Goal: Task Accomplishment & Management: Complete application form

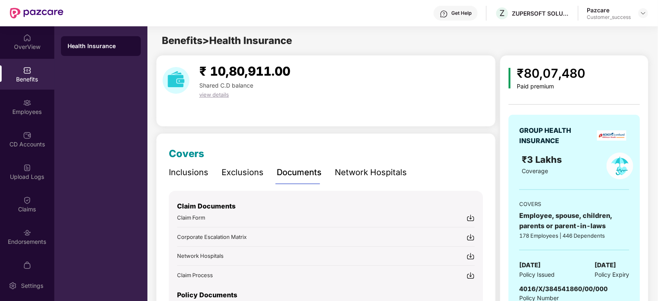
scroll to position [63, 0]
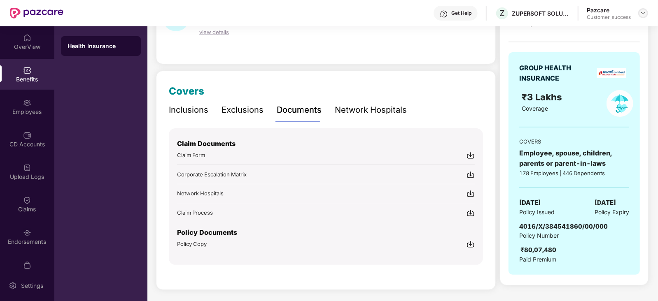
click at [644, 15] on img at bounding box center [643, 13] width 7 height 7
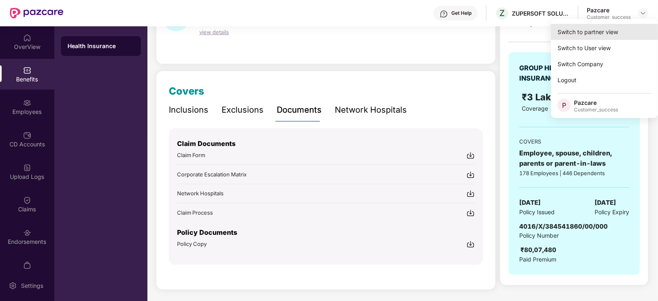
click at [609, 32] on div "Switch to partner view" at bounding box center [604, 32] width 107 height 16
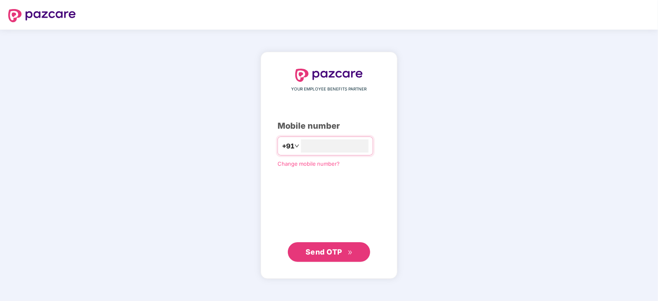
type input "**********"
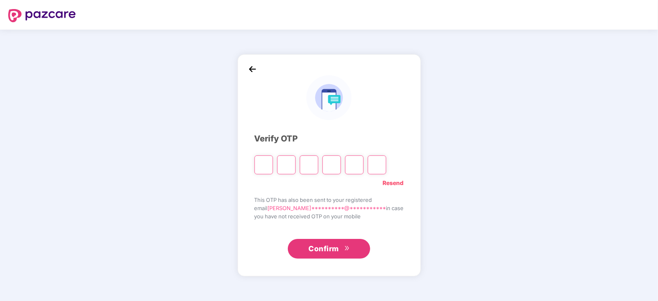
type input "*"
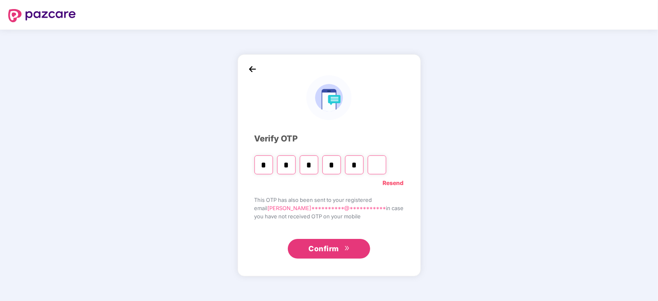
type input "*"
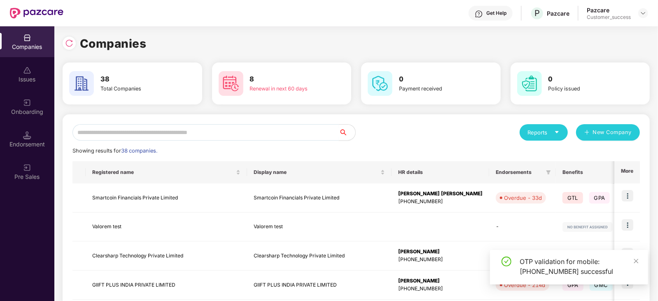
click at [256, 131] on input "text" at bounding box center [205, 132] width 266 height 16
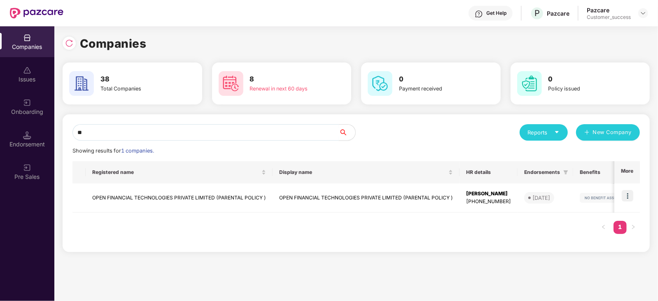
type input "*"
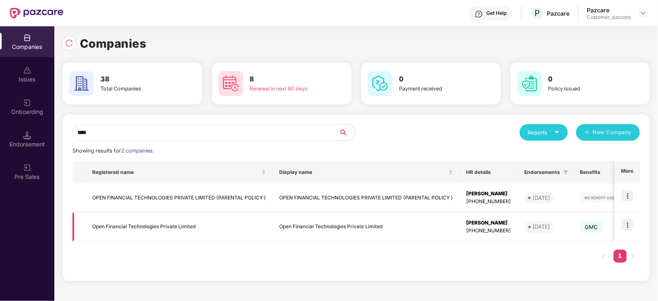
type input "****"
click at [632, 226] on img at bounding box center [627, 225] width 12 height 12
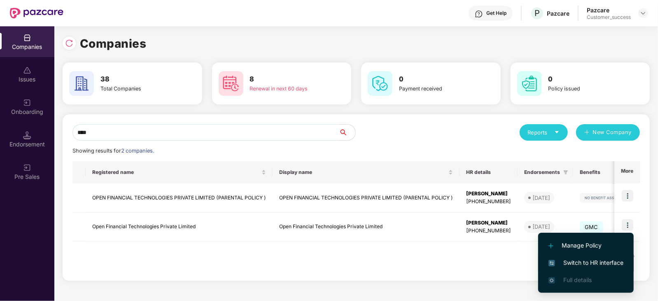
click at [596, 258] on li "Switch to HR interface" at bounding box center [585, 262] width 95 height 17
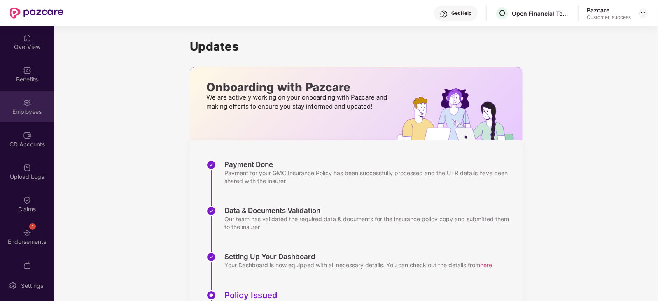
click at [26, 113] on div "Employees" at bounding box center [27, 112] width 54 height 8
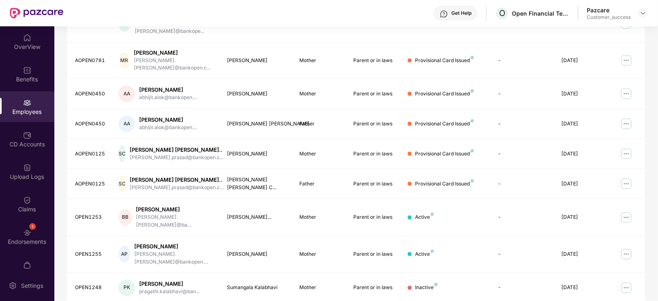
scroll to position [203, 0]
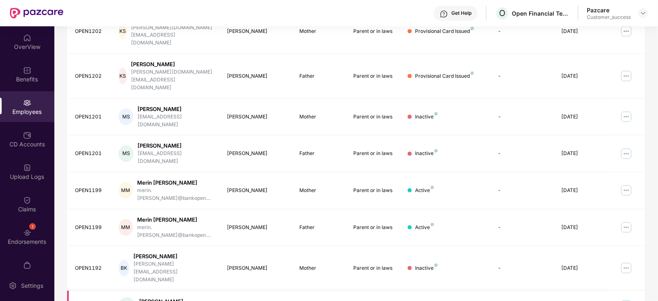
scroll to position [62, 0]
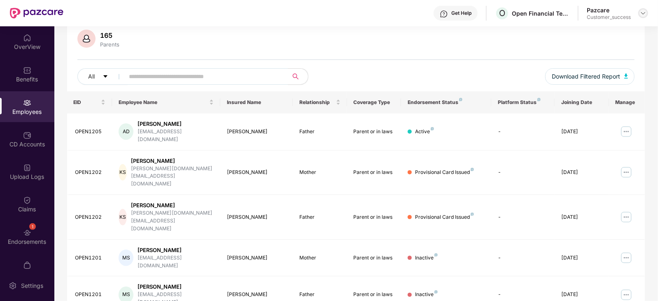
click at [644, 15] on img at bounding box center [643, 13] width 7 height 7
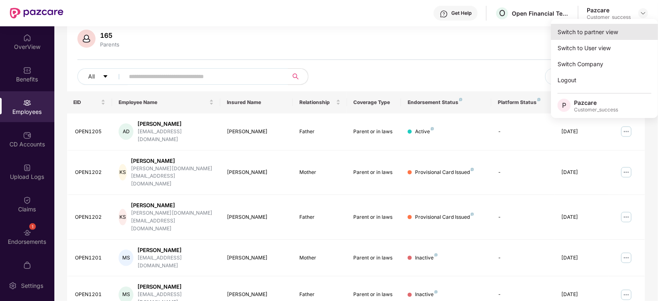
click at [594, 33] on div "Switch to partner view" at bounding box center [604, 32] width 107 height 16
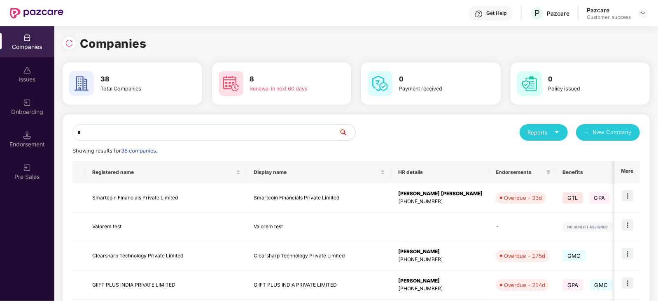
click at [165, 133] on input "*" at bounding box center [205, 132] width 266 height 16
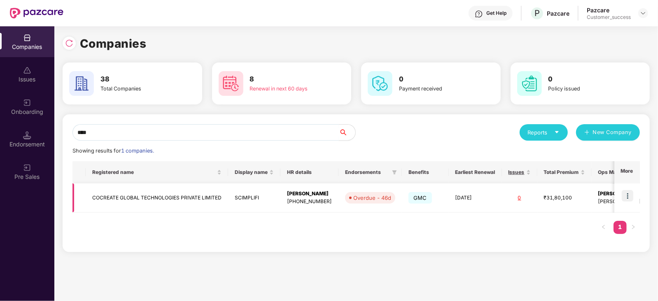
type input "****"
click at [626, 194] on img at bounding box center [627, 196] width 12 height 12
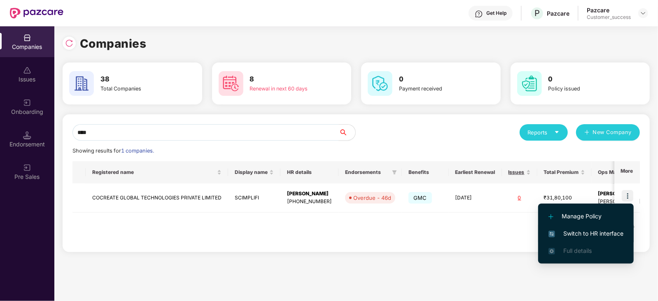
click at [589, 236] on span "Switch to HR interface" at bounding box center [585, 233] width 75 height 9
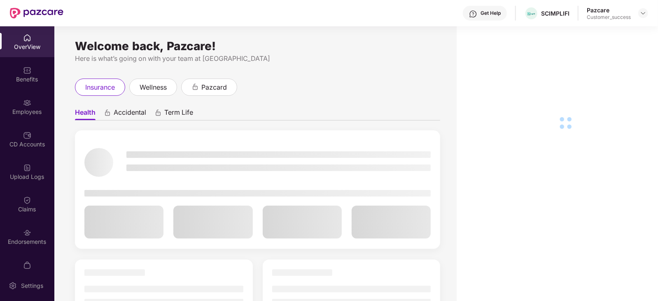
click at [16, 98] on div "Employees" at bounding box center [27, 106] width 54 height 31
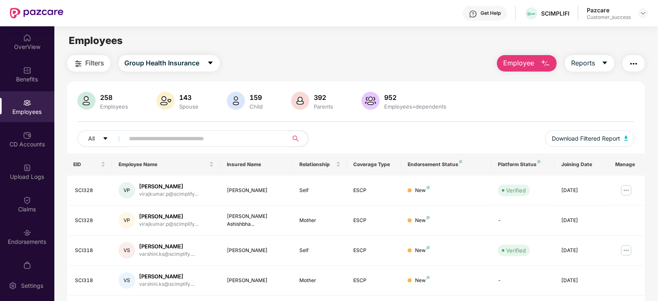
click at [170, 137] on input "text" at bounding box center [203, 139] width 148 height 12
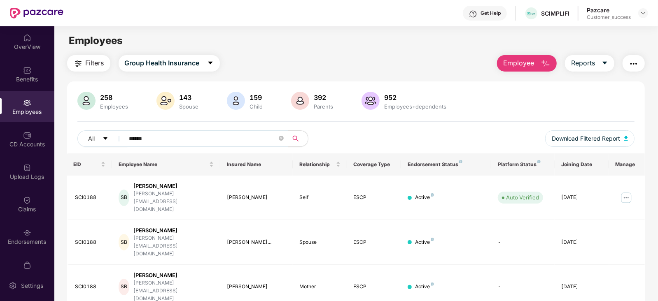
scroll to position [54, 0]
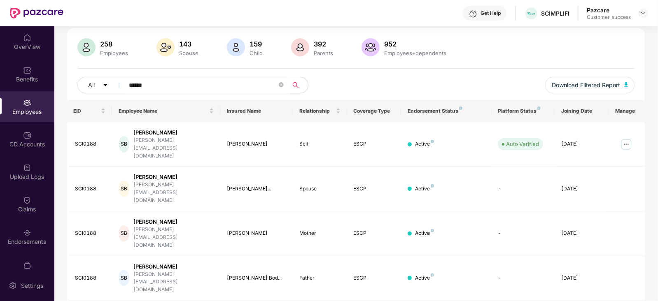
type input "******"
click at [282, 87] on span at bounding box center [281, 85] width 5 height 8
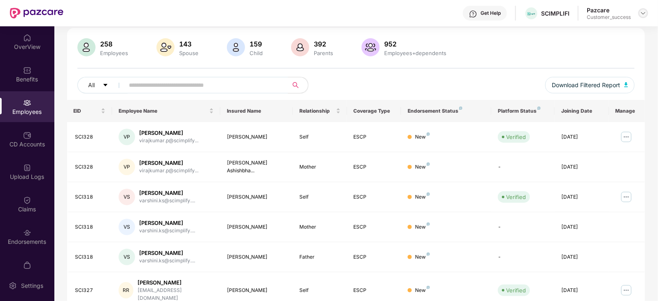
click at [642, 15] on img at bounding box center [643, 13] width 7 height 7
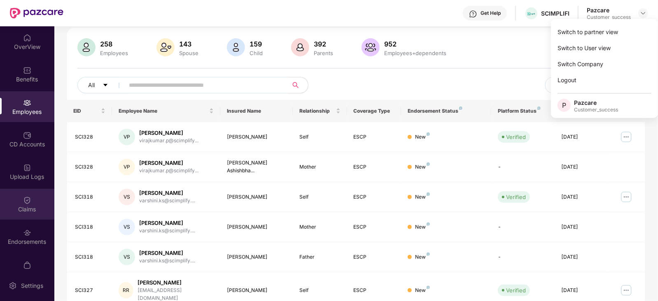
click at [18, 216] on div "Claims" at bounding box center [27, 204] width 54 height 31
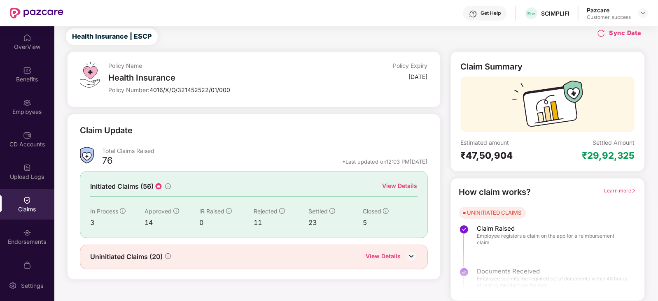
scroll to position [21, 0]
click at [392, 187] on div "View Details" at bounding box center [399, 186] width 35 height 9
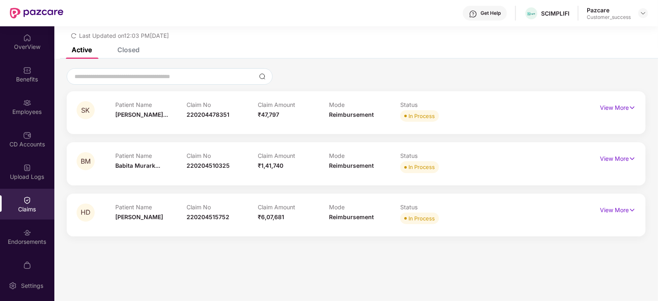
click at [131, 56] on div "Closed" at bounding box center [122, 50] width 35 height 18
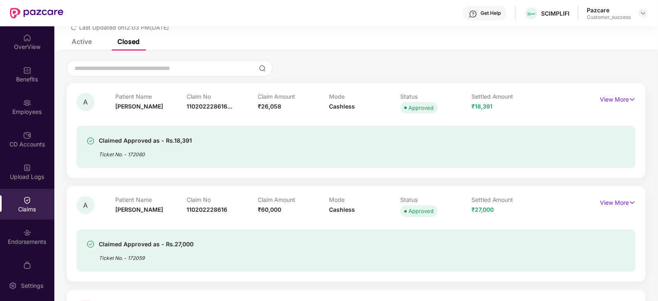
scroll to position [0, 0]
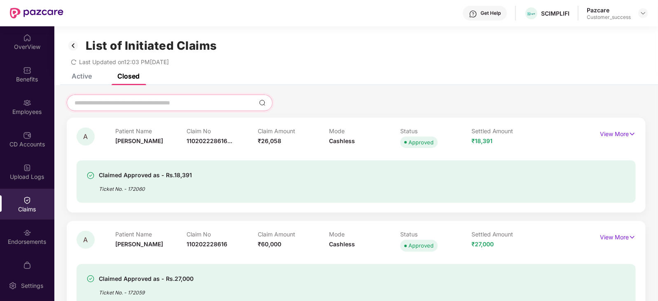
click at [206, 103] on input at bounding box center [165, 103] width 182 height 9
click at [336, 82] on div "Active Closed" at bounding box center [355, 80] width 603 height 12
click at [190, 100] on input at bounding box center [165, 103] width 182 height 9
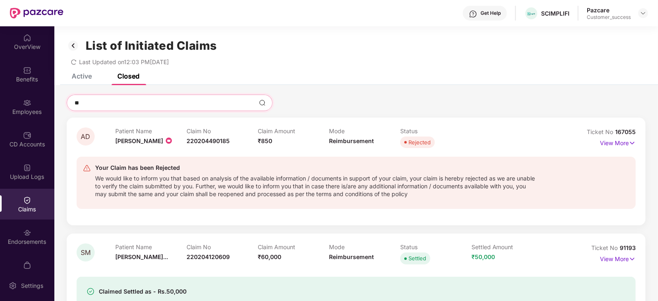
type input "*"
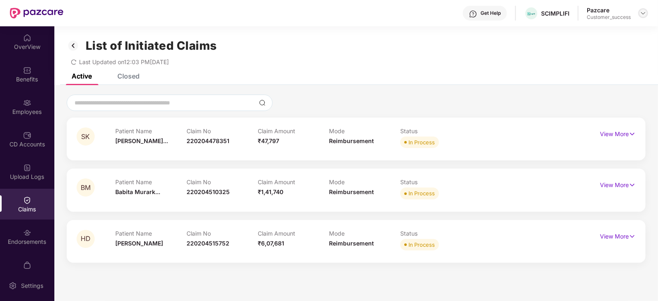
click at [645, 12] on img at bounding box center [643, 13] width 7 height 7
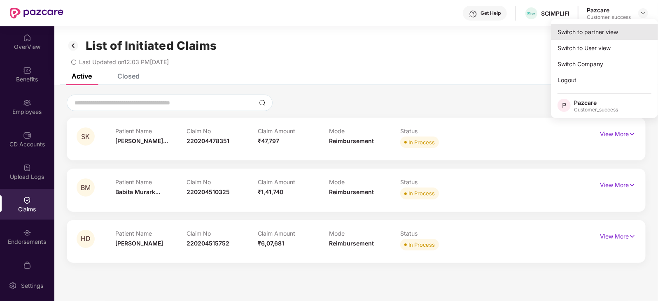
click at [611, 35] on div "Switch to partner view" at bounding box center [604, 32] width 107 height 16
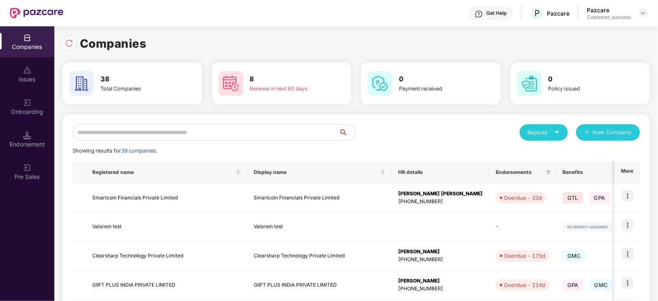
click at [185, 128] on input "text" at bounding box center [205, 132] width 266 height 16
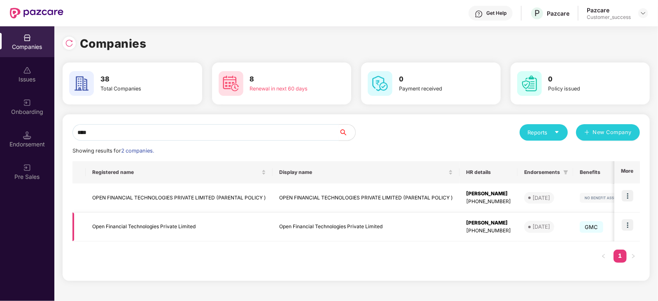
type input "****"
click at [630, 221] on img at bounding box center [627, 225] width 12 height 12
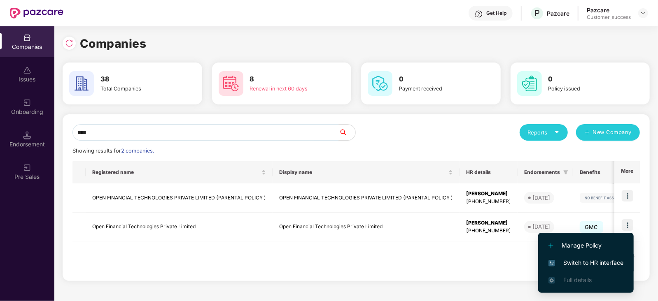
click at [571, 262] on span "Switch to HR interface" at bounding box center [585, 262] width 75 height 9
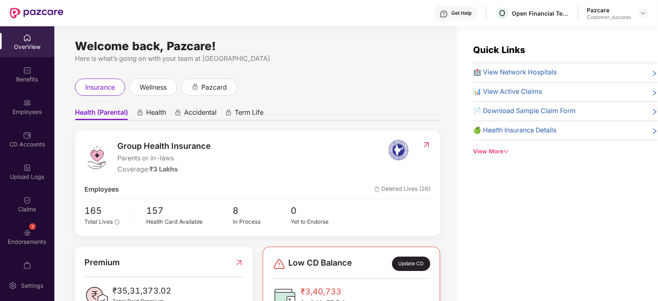
click at [47, 100] on div "Employees" at bounding box center [27, 106] width 54 height 31
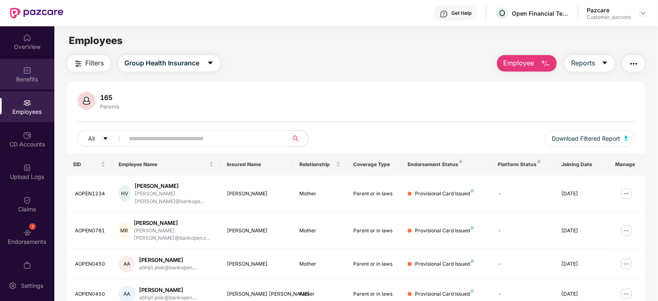
click at [37, 76] on div "Benefits" at bounding box center [27, 79] width 54 height 8
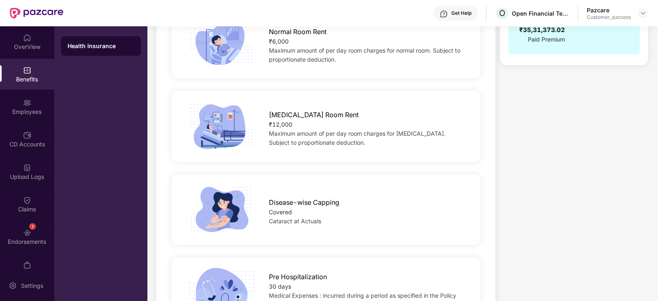
scroll to position [309, 0]
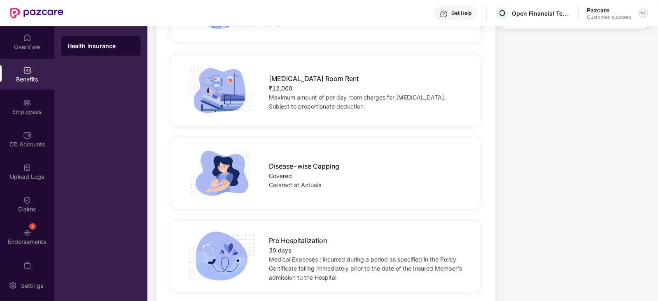
click at [643, 14] on img at bounding box center [643, 13] width 7 height 7
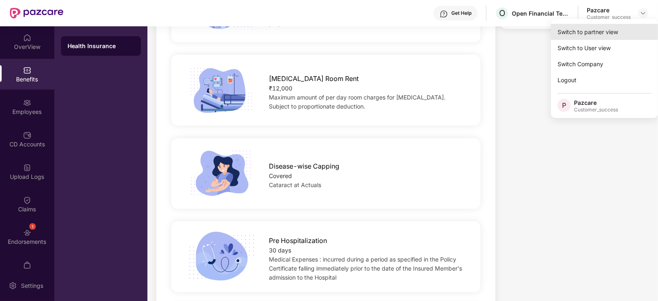
click at [602, 35] on div "Switch to partner view" at bounding box center [604, 32] width 107 height 16
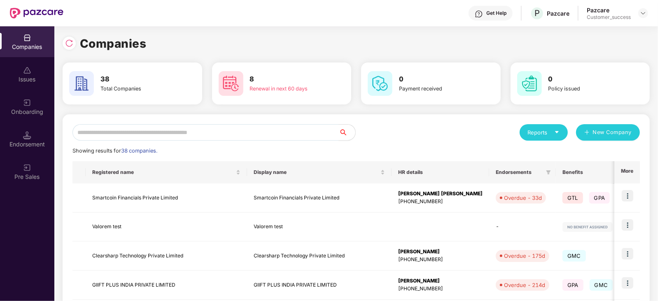
click at [602, 35] on div "Companies" at bounding box center [356, 44] width 587 height 18
click at [284, 135] on input "text" at bounding box center [205, 132] width 266 height 16
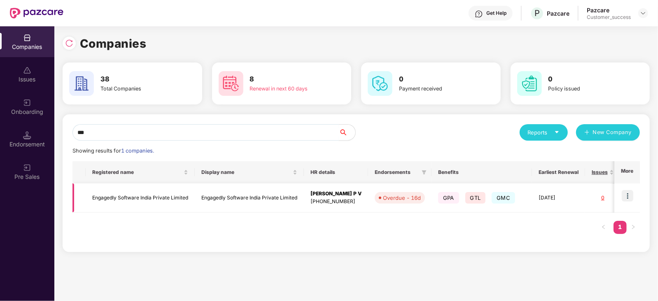
type input "***"
click at [629, 196] on img at bounding box center [627, 196] width 12 height 12
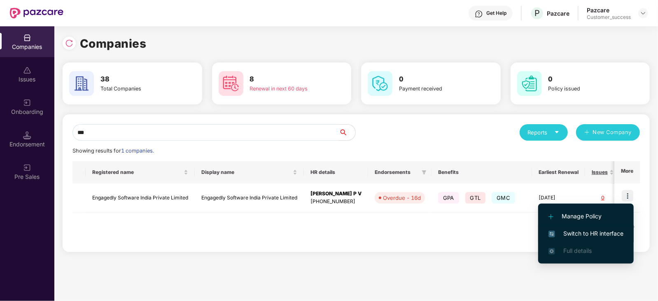
click at [615, 227] on li "Switch to HR interface" at bounding box center [585, 233] width 95 height 17
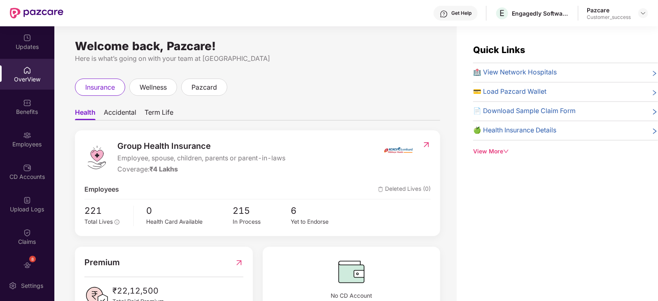
click at [615, 227] on div "Quick Links 🏥 View Network Hospitals 💳 Load Pazcard Wallet 📄 Download Sample Cl…" at bounding box center [556, 176] width 201 height 301
click at [31, 118] on div "Benefits" at bounding box center [27, 106] width 54 height 31
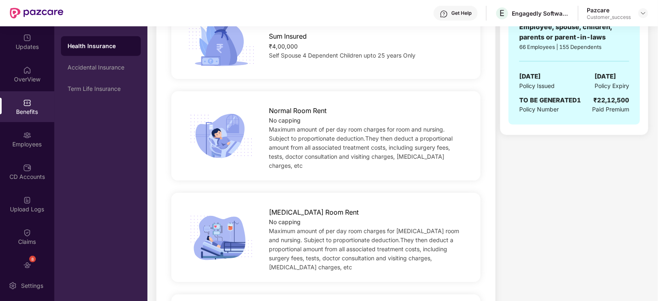
scroll to position [49, 0]
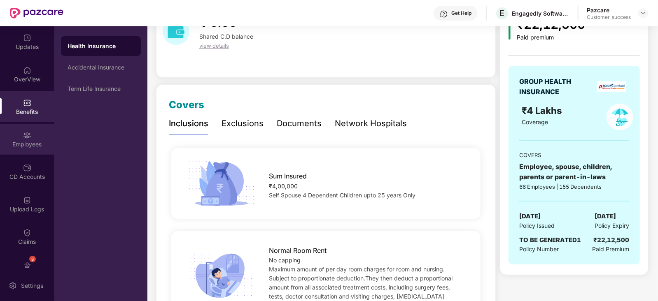
click at [26, 145] on div "Employees" at bounding box center [27, 144] width 54 height 8
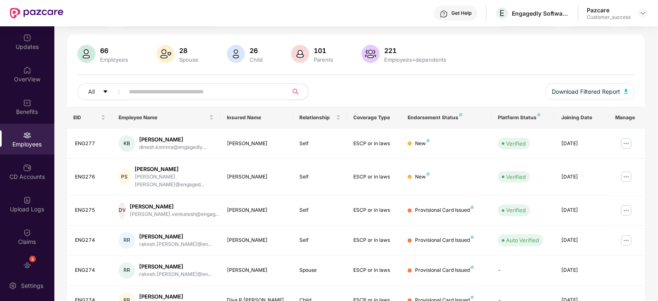
scroll to position [49, 0]
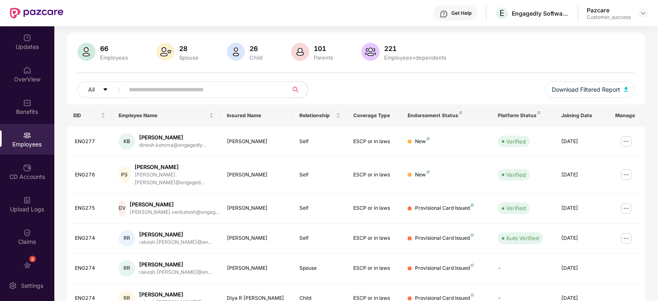
click at [218, 93] on input "text" at bounding box center [203, 90] width 148 height 12
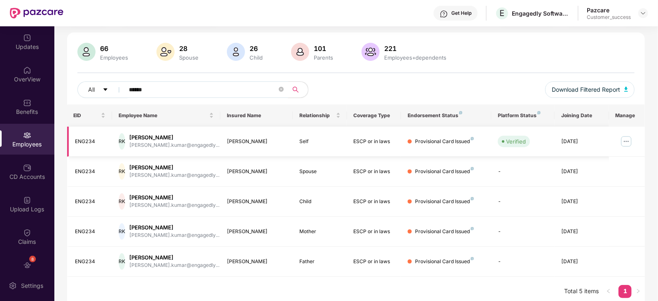
type input "******"
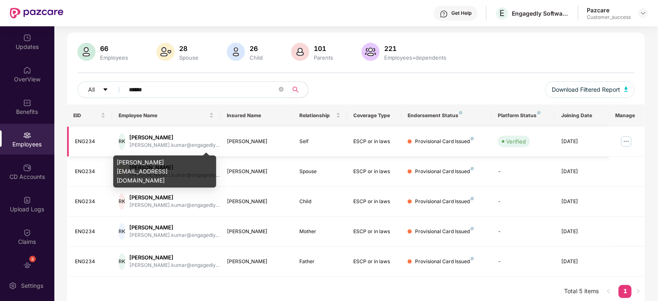
click at [193, 143] on div "ravish.kumar@engagedly..." at bounding box center [174, 146] width 90 height 8
copy div "ravish.kumar@engagedly..."
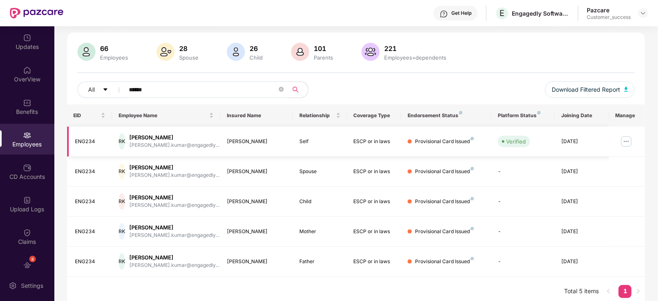
click at [84, 140] on div "ENG234" at bounding box center [90, 142] width 30 height 8
copy div "ENG234"
click at [30, 109] on div "Benefits" at bounding box center [27, 112] width 54 height 8
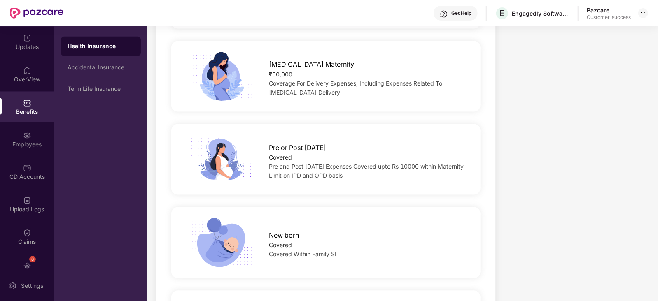
scroll to position [986, 0]
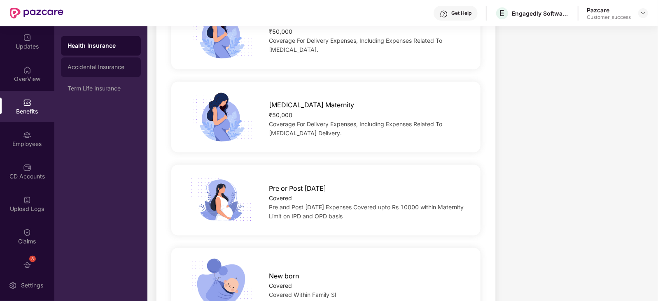
click at [115, 67] on div "Accidental Insurance" at bounding box center [100, 67] width 67 height 7
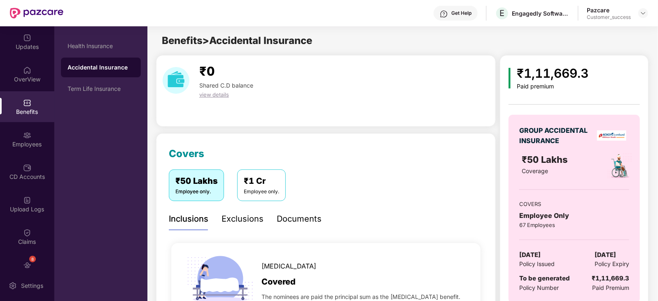
scroll to position [117, 0]
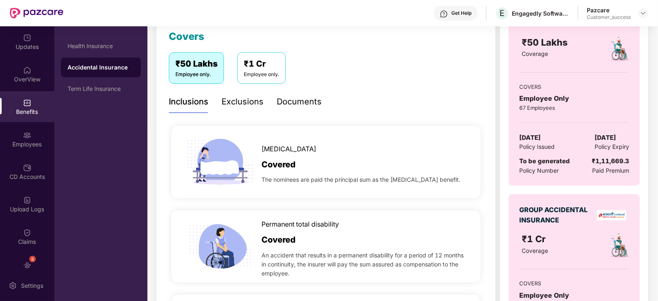
click at [264, 69] on div "₹1 Cr" at bounding box center [261, 64] width 35 height 13
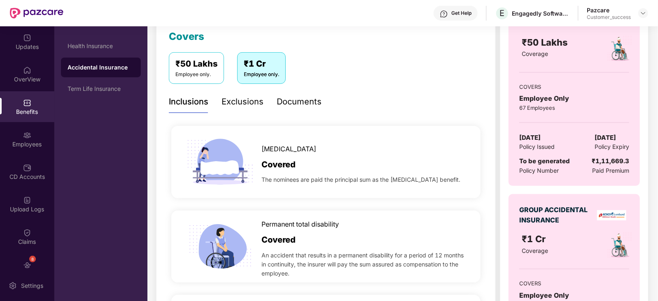
click at [208, 66] on div "₹50 Lakhs" at bounding box center [196, 64] width 42 height 13
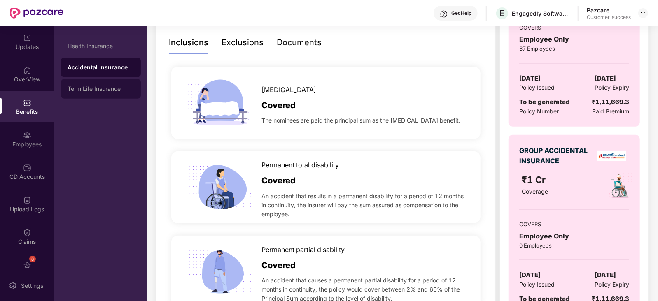
click at [112, 82] on div "Term Life Insurance" at bounding box center [101, 89] width 80 height 20
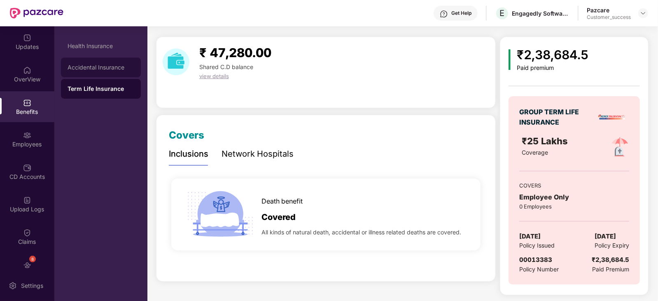
click at [109, 58] on div "Accidental Insurance" at bounding box center [101, 68] width 80 height 20
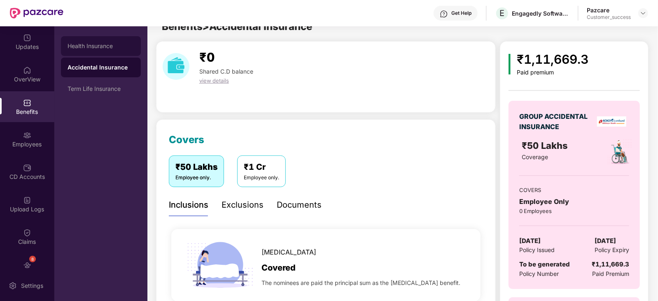
scroll to position [177, 0]
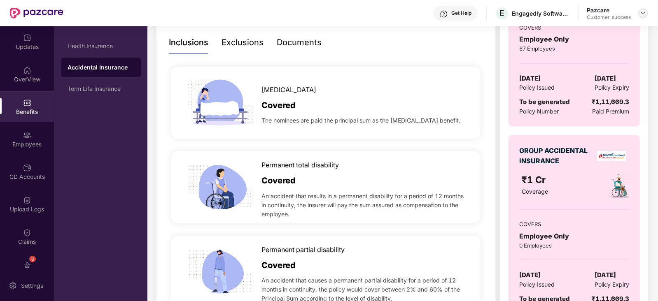
click at [643, 16] on img at bounding box center [643, 13] width 7 height 7
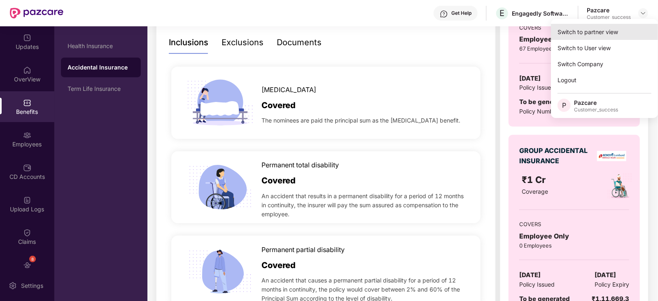
click at [637, 32] on div "Switch to partner view" at bounding box center [604, 32] width 107 height 16
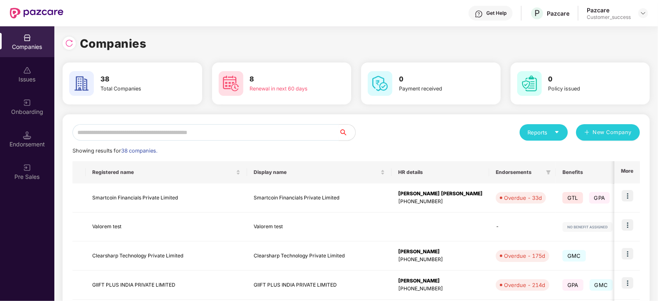
click at [219, 135] on input "text" at bounding box center [205, 132] width 266 height 16
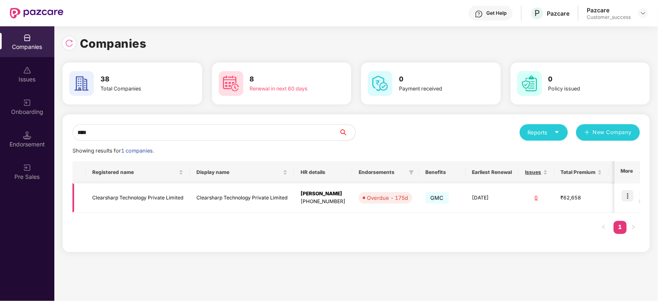
type input "****"
click at [631, 193] on img at bounding box center [627, 196] width 12 height 12
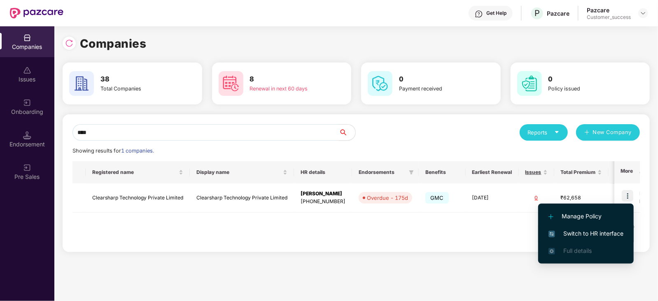
click at [586, 237] on span "Switch to HR interface" at bounding box center [585, 233] width 75 height 9
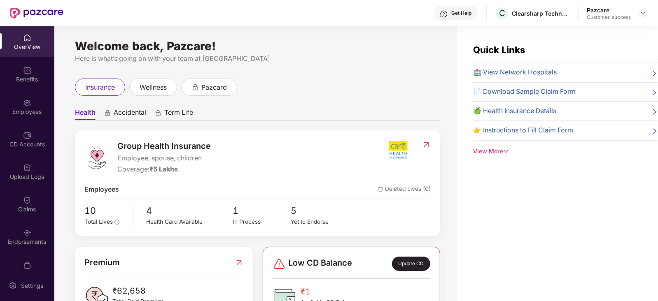
click at [12, 109] on div "Employees" at bounding box center [27, 112] width 54 height 8
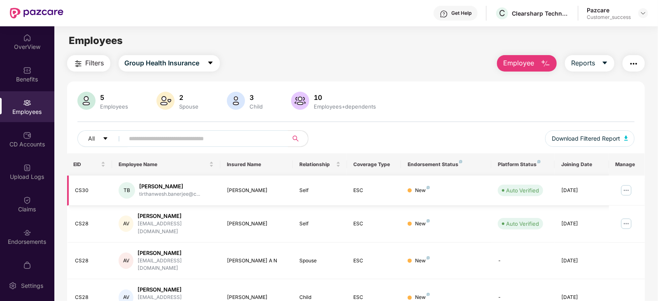
scroll to position [150, 0]
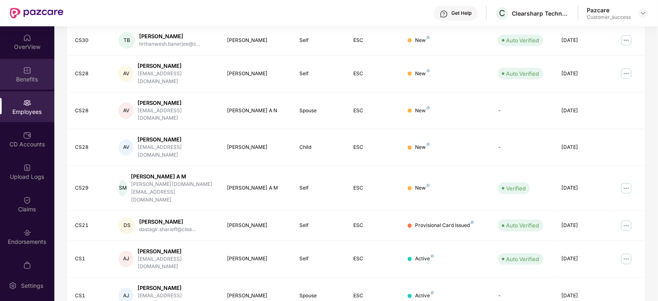
click at [16, 75] on div "Benefits" at bounding box center [27, 79] width 54 height 8
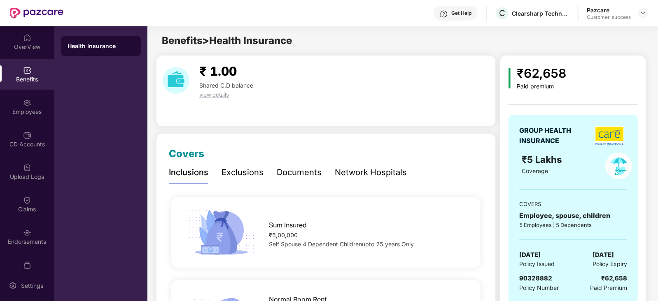
click at [196, 35] on span "Benefits > Health Insurance" at bounding box center [227, 41] width 130 height 12
drag, startPoint x: 197, startPoint y: 169, endPoint x: 477, endPoint y: 140, distance: 281.4
click at [249, 163] on div "Exclusions" at bounding box center [242, 172] width 42 height 23
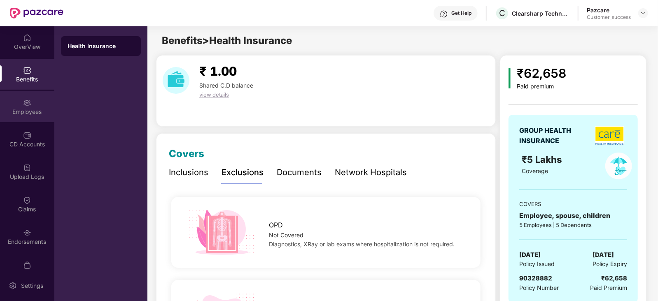
click at [14, 104] on div "Employees" at bounding box center [27, 106] width 54 height 31
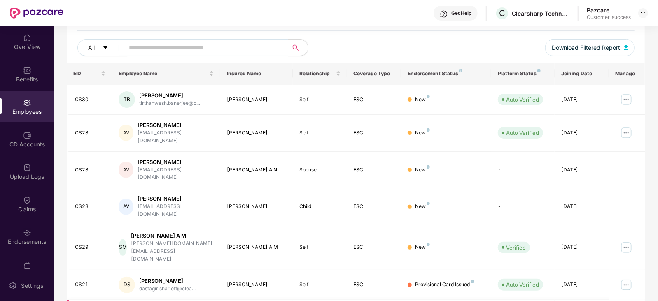
scroll to position [91, 0]
click at [410, 37] on div "5 Employees 2 Spouse 3 Child 10 Employees+dependents All Download Filtered Repo…" at bounding box center [356, 31] width 578 height 62
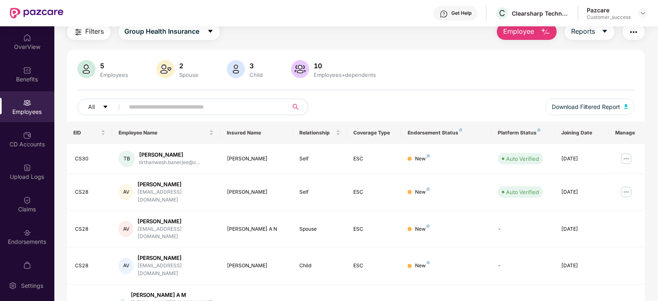
scroll to position [0, 0]
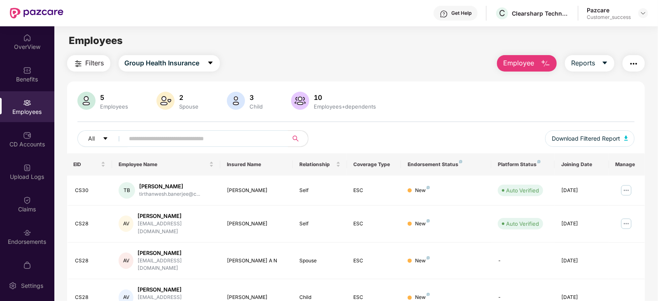
click at [647, 14] on div at bounding box center [643, 13] width 10 height 10
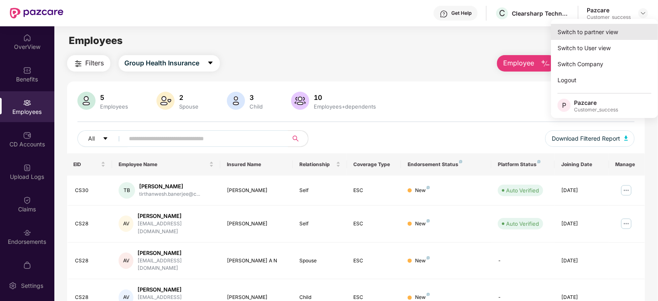
click at [599, 30] on div "Switch to partner view" at bounding box center [604, 32] width 107 height 16
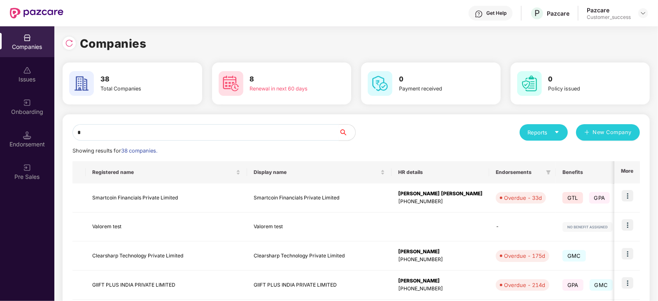
click at [181, 137] on input "*" at bounding box center [205, 132] width 266 height 16
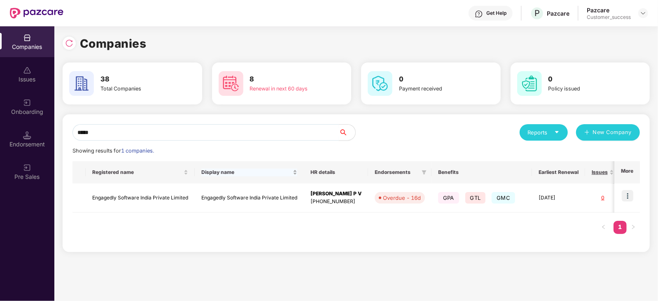
type input "*****"
click at [628, 193] on img at bounding box center [627, 196] width 12 height 12
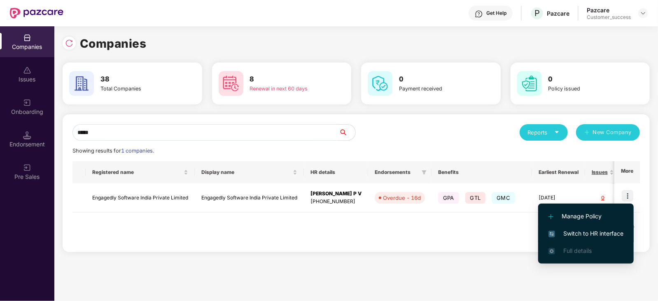
click at [594, 227] on li "Switch to HR interface" at bounding box center [585, 233] width 95 height 17
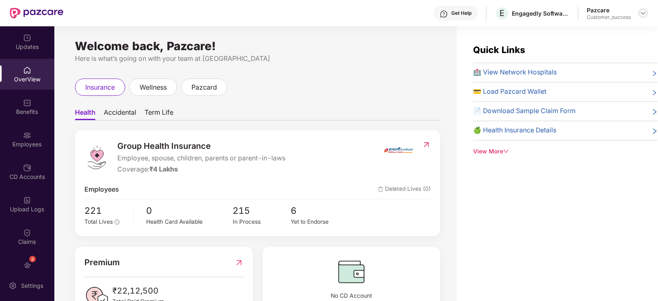
click at [644, 11] on img at bounding box center [643, 13] width 7 height 7
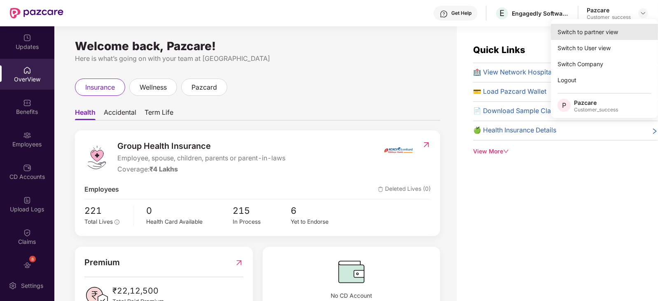
click at [607, 33] on div "Switch to partner view" at bounding box center [604, 32] width 107 height 16
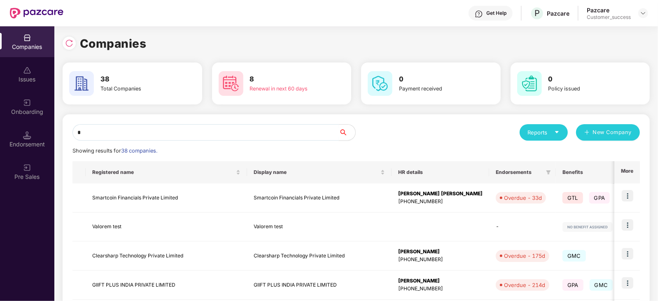
click at [144, 130] on input "*" at bounding box center [205, 132] width 266 height 16
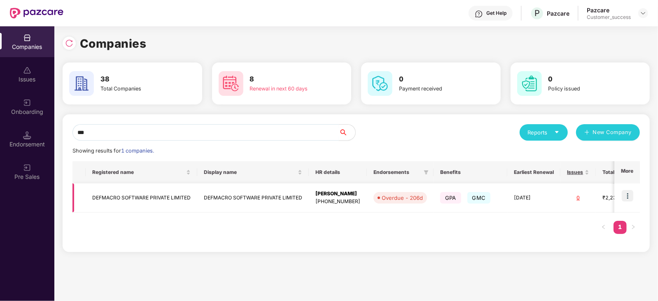
type input "***"
click at [624, 193] on img at bounding box center [627, 196] width 12 height 12
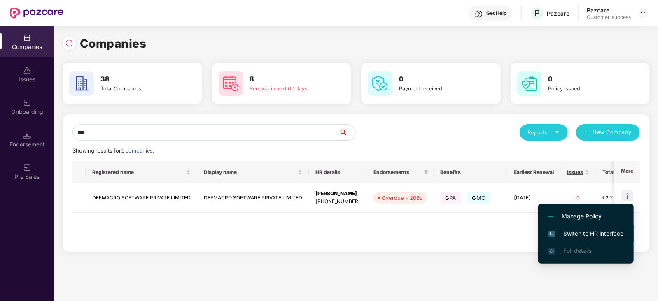
click at [604, 228] on li "Switch to HR interface" at bounding box center [585, 233] width 95 height 17
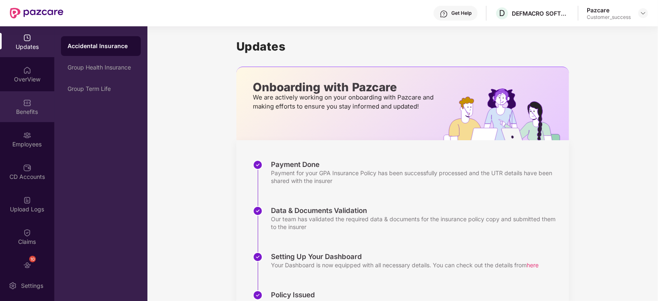
click at [14, 109] on div "Benefits" at bounding box center [27, 112] width 54 height 8
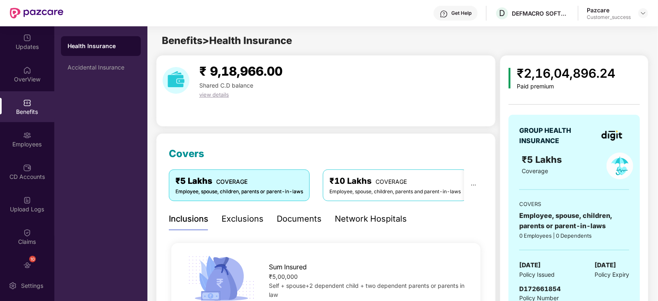
click at [303, 209] on div "Documents" at bounding box center [299, 219] width 45 height 23
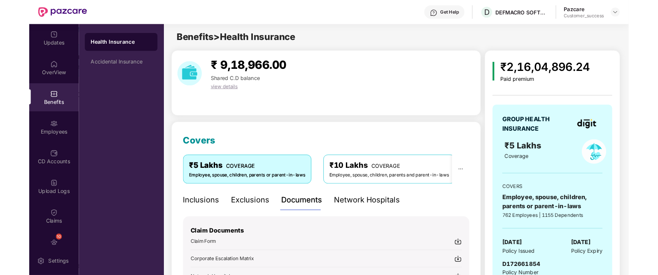
scroll to position [34, 0]
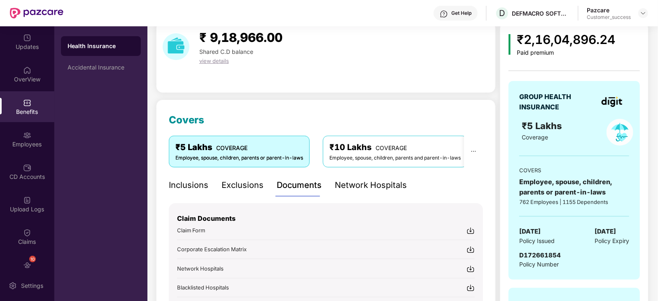
click at [197, 231] on span "Claim Form" at bounding box center [191, 230] width 28 height 7
click at [193, 230] on span "Claim Form" at bounding box center [191, 230] width 28 height 7
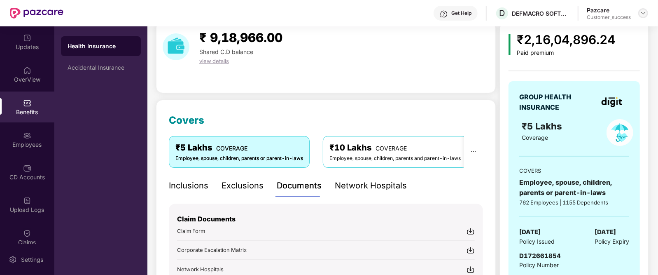
click at [642, 15] on img at bounding box center [643, 13] width 7 height 7
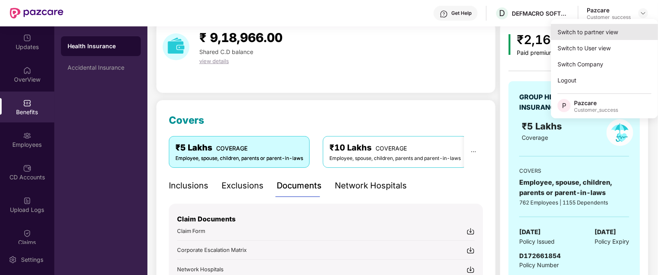
click at [581, 28] on div "Switch to partner view" at bounding box center [604, 32] width 107 height 16
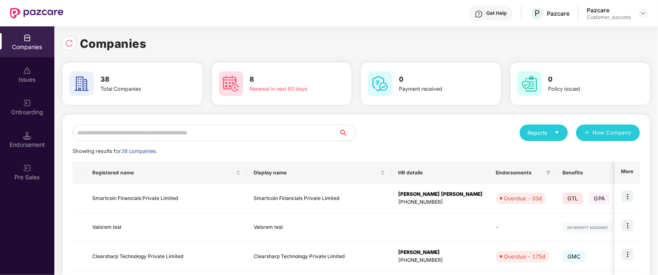
click at [175, 135] on input "text" at bounding box center [205, 132] width 266 height 16
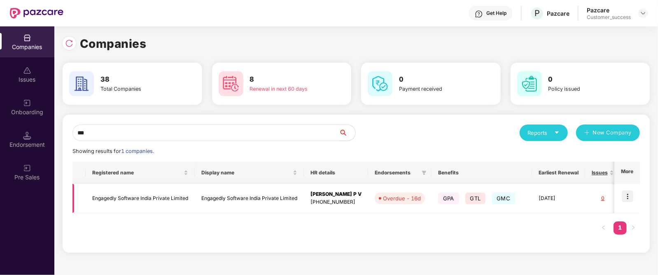
type input "***"
click at [629, 200] on img at bounding box center [627, 196] width 12 height 12
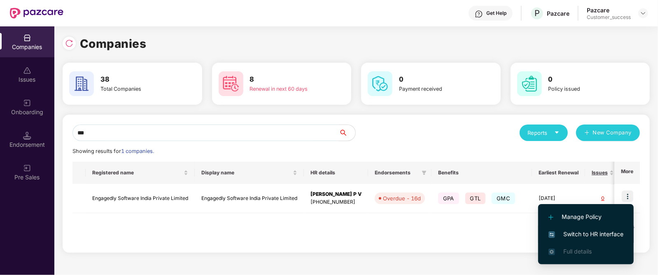
click at [561, 232] on span "Switch to HR interface" at bounding box center [585, 233] width 75 height 9
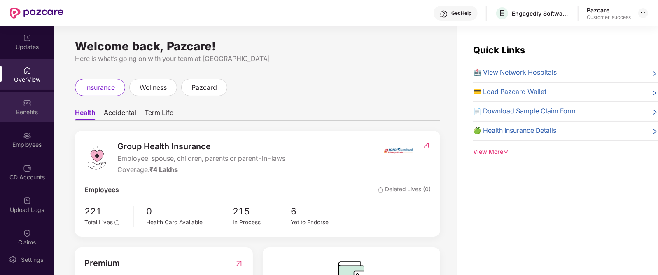
click at [28, 110] on div "Benefits" at bounding box center [27, 112] width 54 height 8
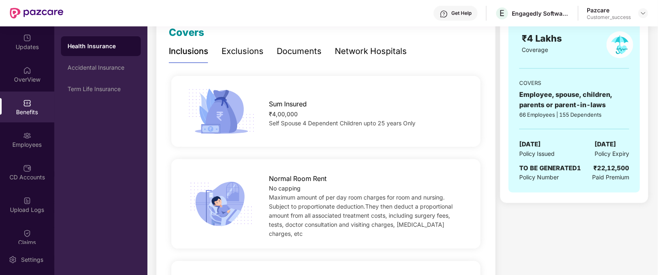
scroll to position [39, 0]
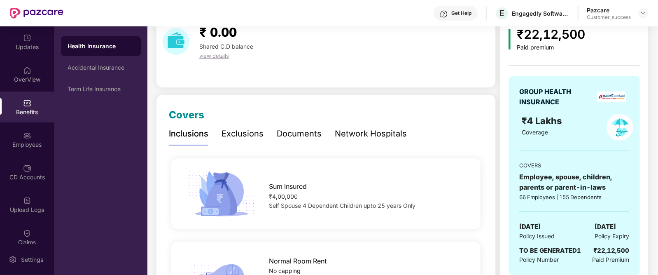
click at [228, 133] on div "Exclusions" at bounding box center [242, 133] width 42 height 13
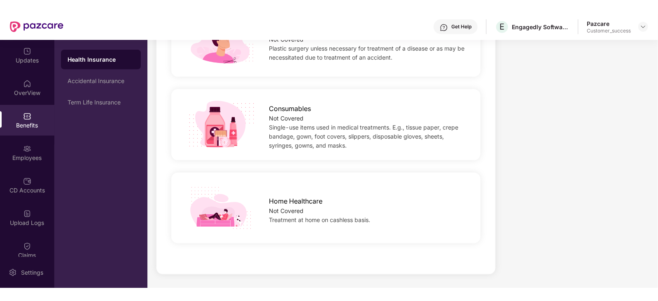
scroll to position [677, 0]
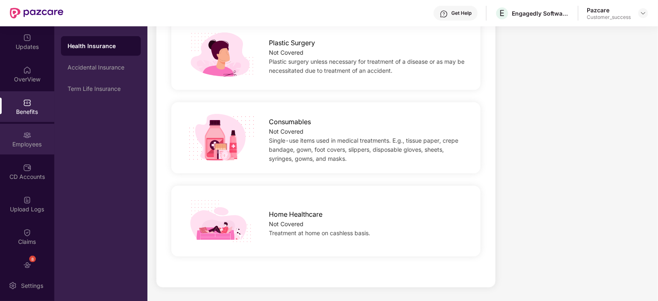
click at [30, 150] on div "Employees" at bounding box center [27, 139] width 54 height 31
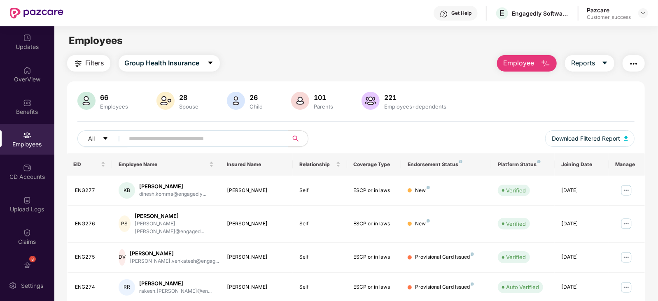
click at [545, 107] on div "66 Employees 28 Spouse 26 Child 101 Parents 221 Employees+dependents" at bounding box center [355, 102] width 557 height 20
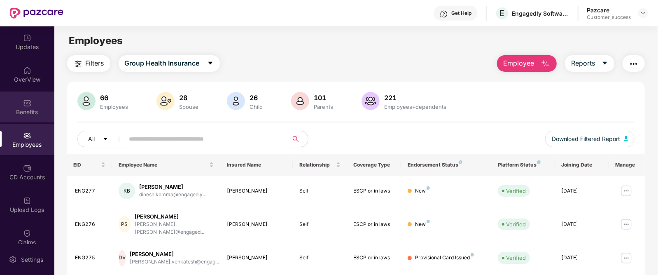
click at [20, 112] on div "Benefits" at bounding box center [27, 112] width 54 height 8
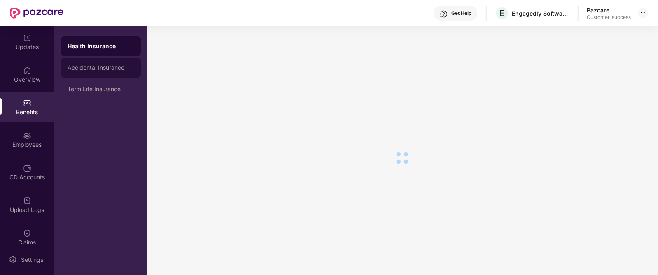
click at [117, 74] on div "Accidental Insurance" at bounding box center [101, 68] width 80 height 20
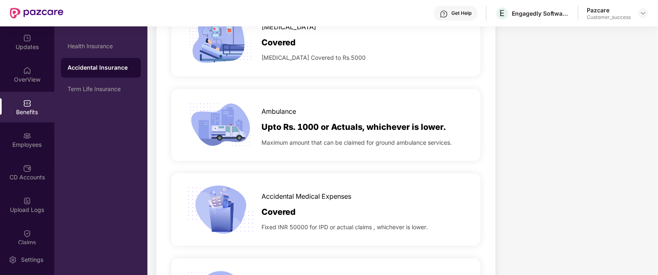
scroll to position [1171, 0]
click at [100, 92] on div "Term Life Insurance" at bounding box center [100, 89] width 67 height 7
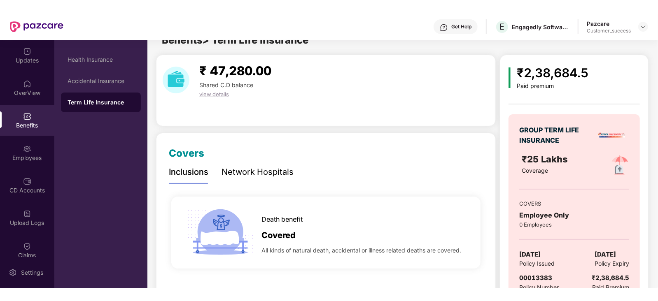
scroll to position [45, 0]
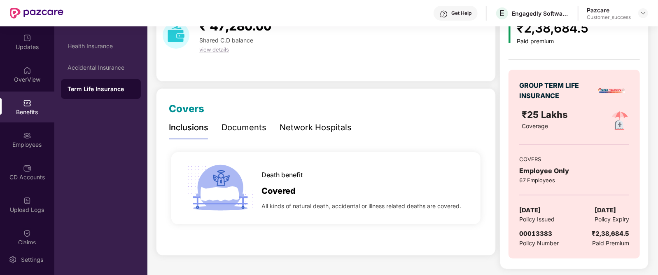
click at [232, 118] on div "Documents" at bounding box center [243, 127] width 45 height 23
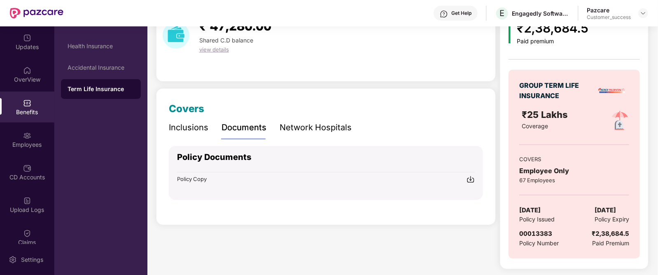
click at [186, 121] on div "Inclusions" at bounding box center [189, 127] width 40 height 13
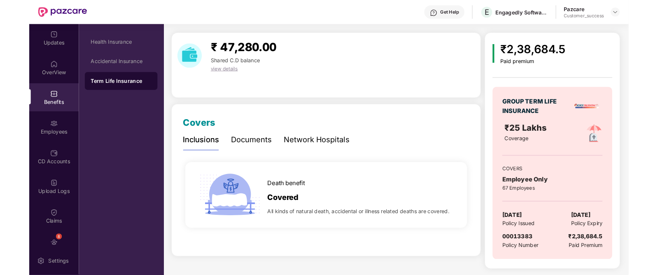
scroll to position [19, 0]
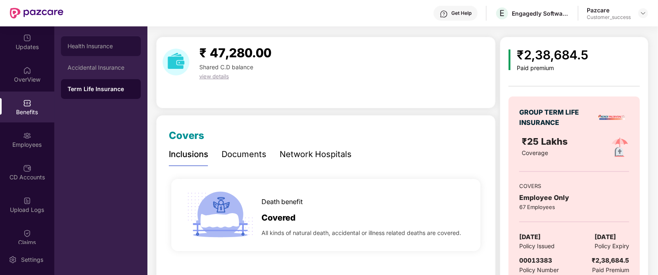
click at [98, 48] on div "Health Insurance" at bounding box center [100, 46] width 67 height 7
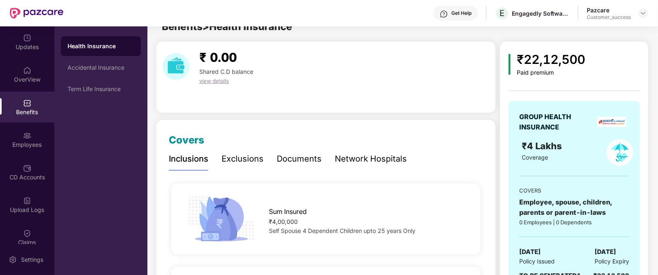
scroll to position [19, 0]
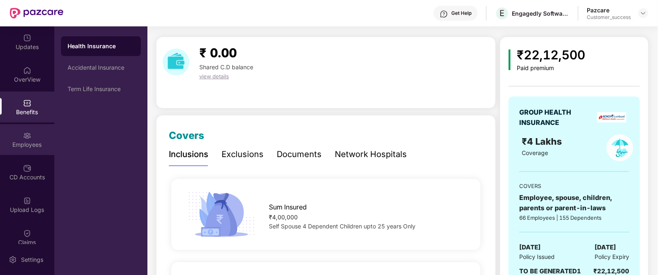
click at [16, 140] on div "Employees" at bounding box center [27, 144] width 54 height 8
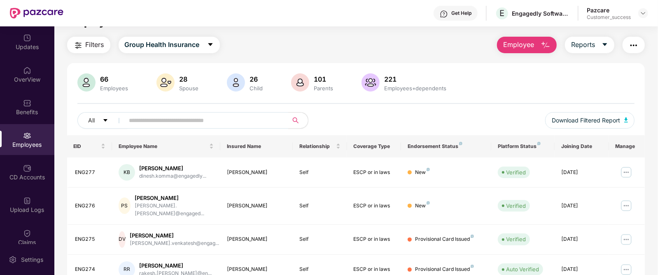
click at [179, 121] on input "text" at bounding box center [203, 120] width 148 height 12
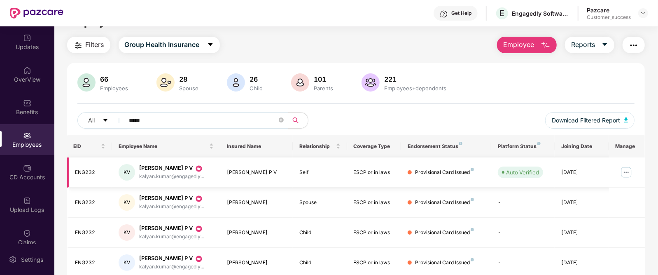
type input "*****"
click at [625, 172] on img at bounding box center [625, 171] width 13 height 13
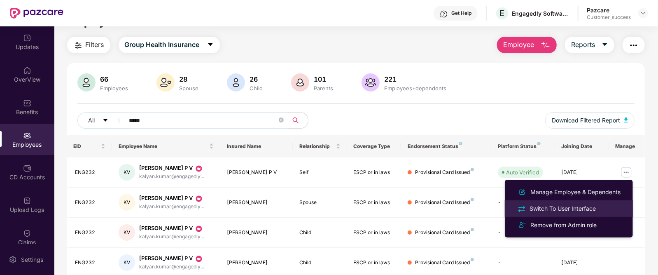
click at [593, 211] on div "Switch To User Interface" at bounding box center [563, 208] width 70 height 9
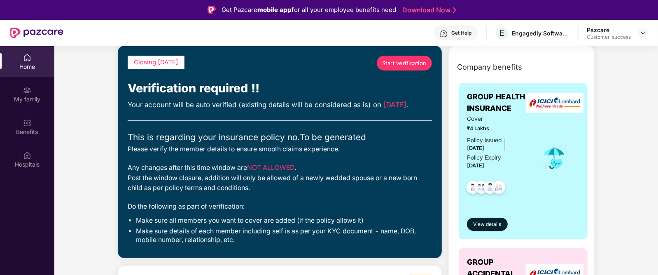
scroll to position [54, 0]
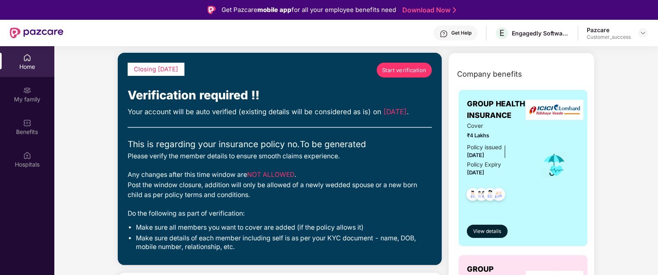
scroll to position [19, 0]
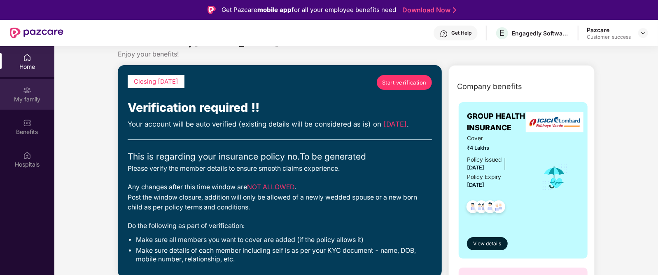
click at [25, 98] on div "My family" at bounding box center [27, 99] width 54 height 8
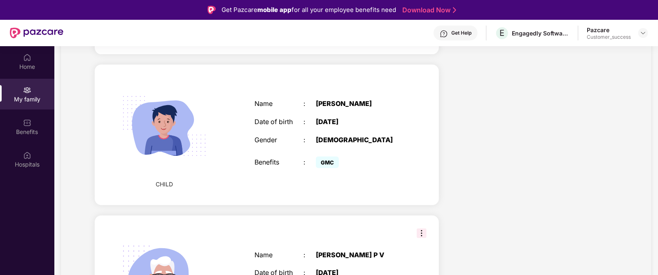
scroll to position [1018, 0]
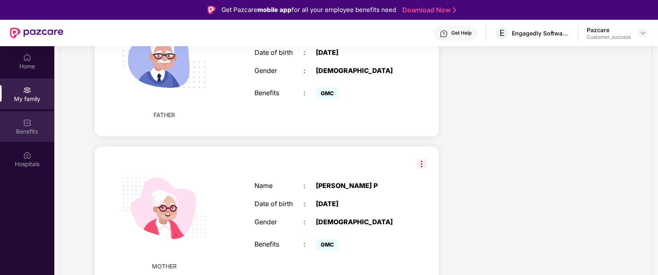
click at [38, 126] on div "Benefits" at bounding box center [27, 126] width 54 height 31
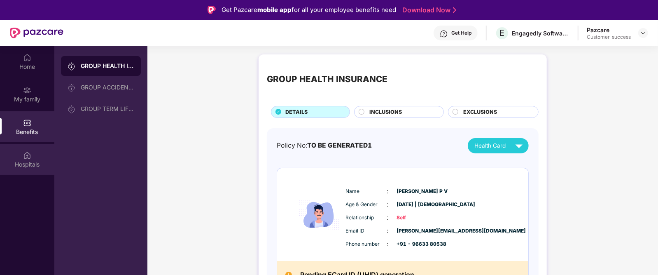
click at [37, 165] on div "Hospitals" at bounding box center [27, 164] width 54 height 8
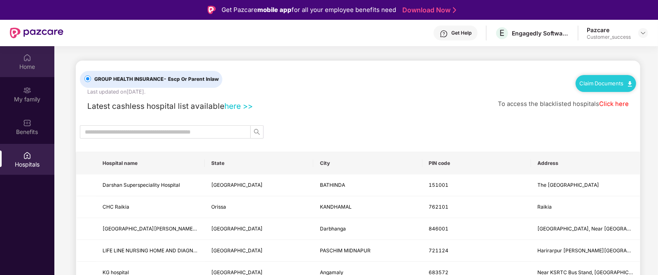
click at [24, 67] on div "Home" at bounding box center [27, 67] width 54 height 8
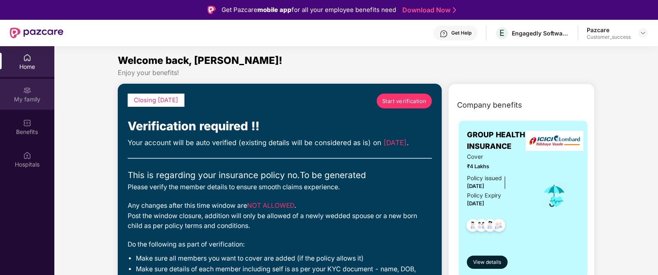
click at [32, 98] on div "My family" at bounding box center [27, 99] width 54 height 8
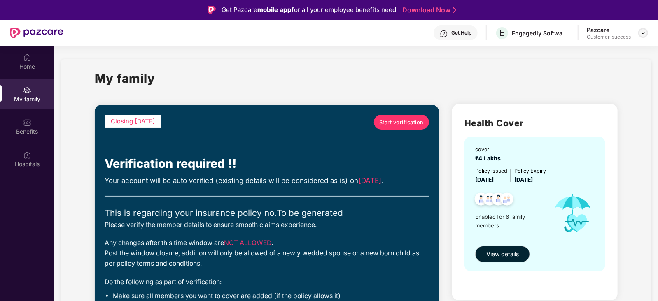
click at [641, 32] on img at bounding box center [643, 33] width 7 height 7
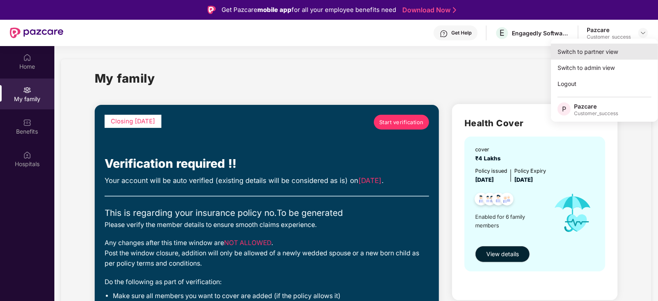
click at [616, 50] on div "Switch to partner view" at bounding box center [604, 52] width 107 height 16
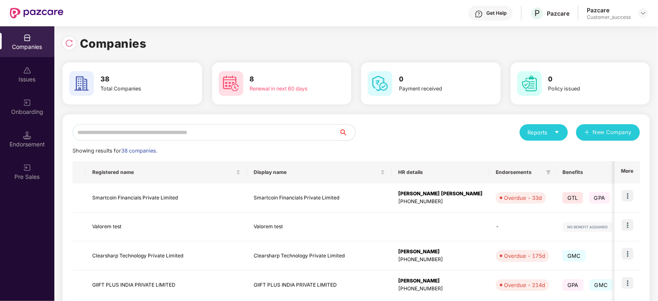
click at [298, 136] on input "text" at bounding box center [205, 132] width 266 height 16
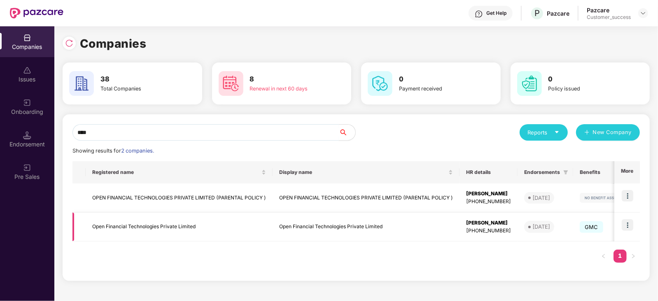
type input "****"
click at [626, 224] on img at bounding box center [627, 225] width 12 height 12
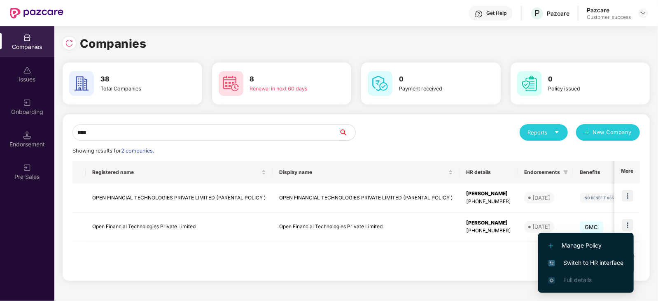
click at [581, 263] on span "Switch to HR interface" at bounding box center [585, 262] width 75 height 9
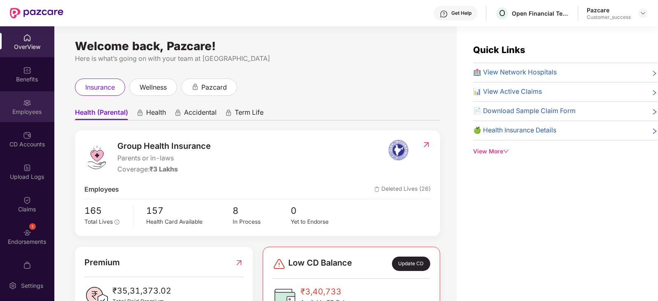
click at [37, 111] on div "Employees" at bounding box center [27, 112] width 54 height 8
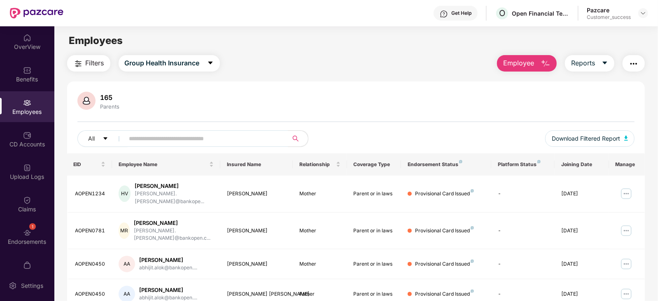
click at [520, 60] on span "Employee" at bounding box center [518, 63] width 31 height 10
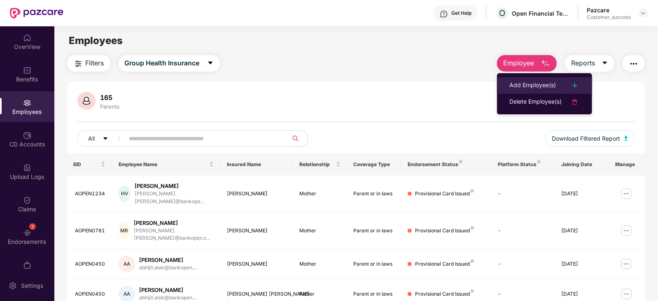
click at [535, 79] on li "Add Employee(s)" at bounding box center [544, 85] width 95 height 16
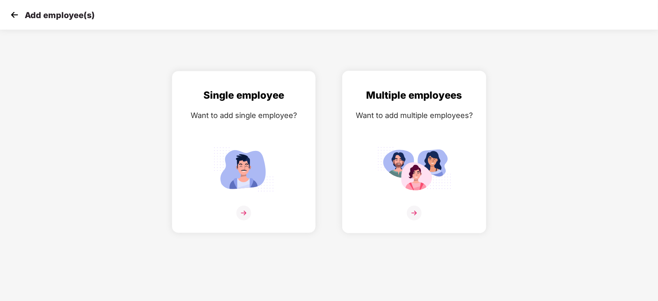
click at [410, 121] on div "Multiple employees Want to add multiple employees?" at bounding box center [414, 159] width 127 height 143
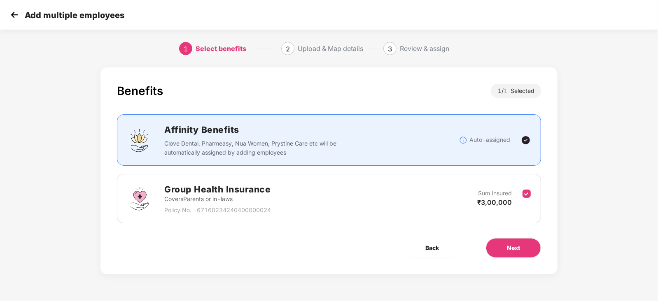
click at [16, 15] on img at bounding box center [14, 15] width 12 height 12
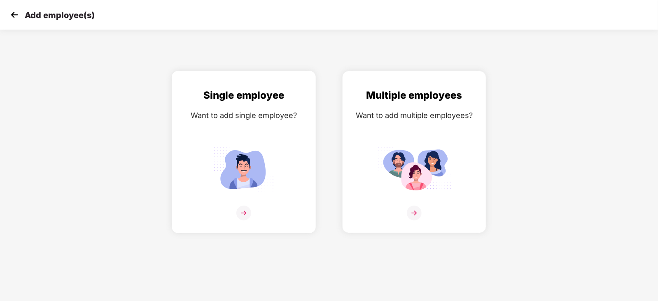
click at [211, 130] on div "Single employee Want to add single employee?" at bounding box center [243, 159] width 127 height 143
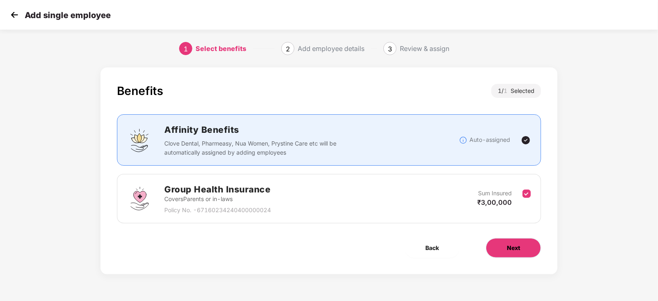
click at [527, 252] on button "Next" at bounding box center [513, 248] width 55 height 20
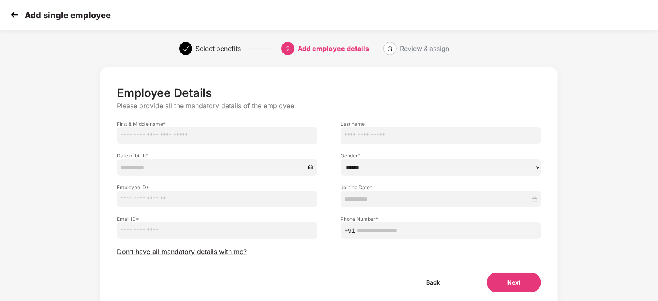
click at [210, 130] on input "text" at bounding box center [217, 136] width 200 height 16
paste input "**********"
type input "**********"
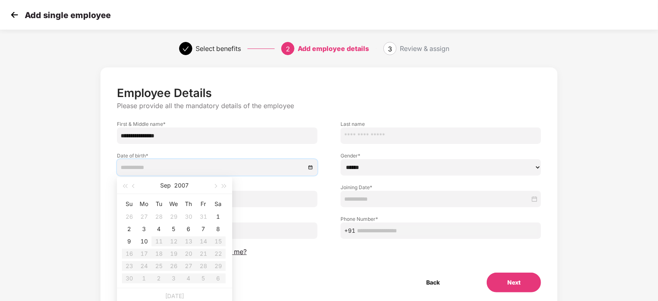
click at [204, 165] on input at bounding box center [213, 167] width 185 height 9
click at [186, 185] on button "2007" at bounding box center [182, 185] width 14 height 16
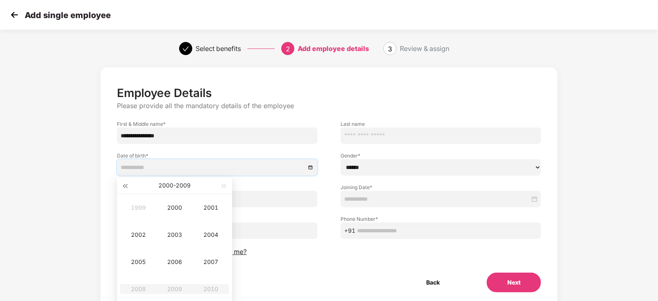
click at [126, 185] on span "button" at bounding box center [125, 186] width 4 height 4
type input "**********"
click at [213, 212] on div "1991" at bounding box center [210, 208] width 25 height 10
type input "**********"
click at [187, 236] on td "May" at bounding box center [174, 234] width 36 height 27
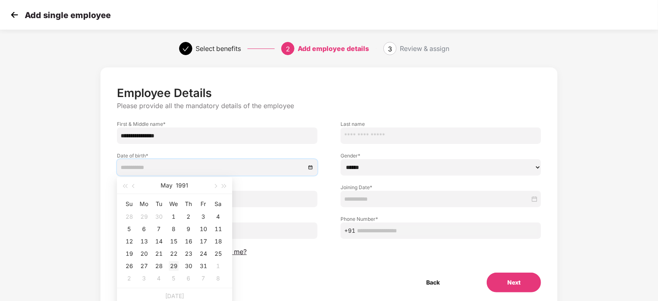
type input "**********"
click at [177, 267] on div "29" at bounding box center [174, 266] width 10 height 10
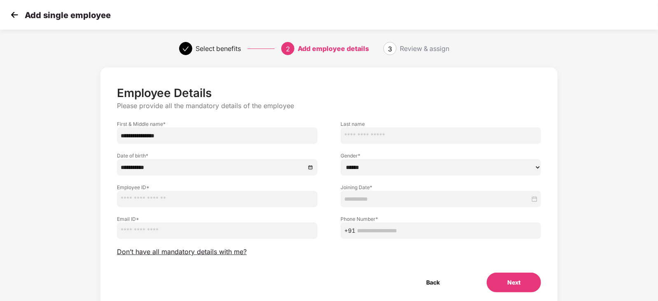
click at [377, 163] on select "****** **** ******" at bounding box center [440, 167] width 200 height 16
select select "****"
click at [340, 159] on select "****** **** ******" at bounding box center [440, 167] width 200 height 16
click at [261, 200] on input "text" at bounding box center [217, 199] width 200 height 16
type input "********"
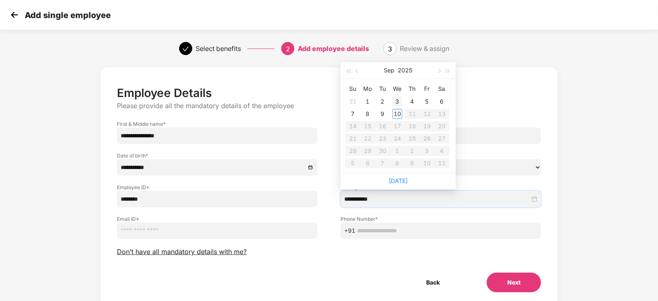
type input "**********"
click at [359, 71] on button "button" at bounding box center [357, 70] width 9 height 16
type input "**********"
click at [387, 137] on div "19" at bounding box center [382, 139] width 10 height 10
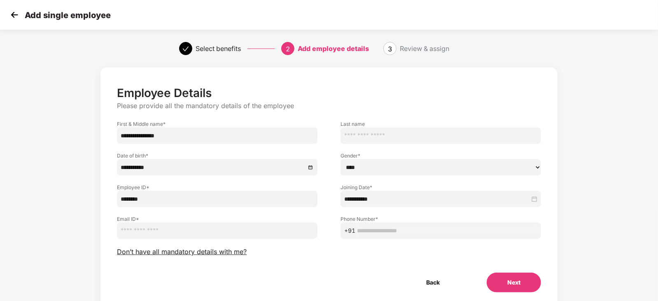
click at [251, 231] on input "email" at bounding box center [217, 231] width 200 height 16
paste input "**********"
type input "**********"
click at [436, 234] on input "text" at bounding box center [447, 230] width 180 height 9
paste input "**********"
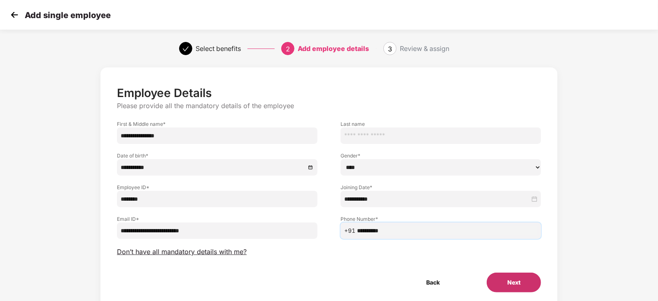
type input "**********"
click at [503, 275] on button "Next" at bounding box center [513, 283] width 54 height 20
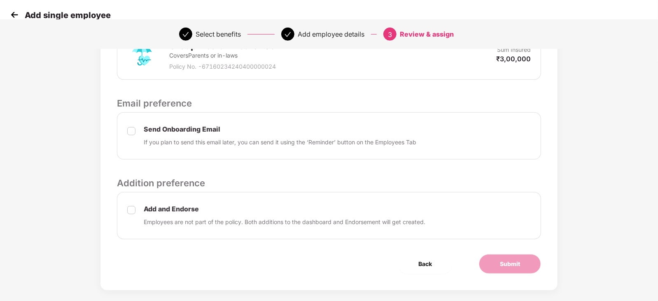
scroll to position [200, 0]
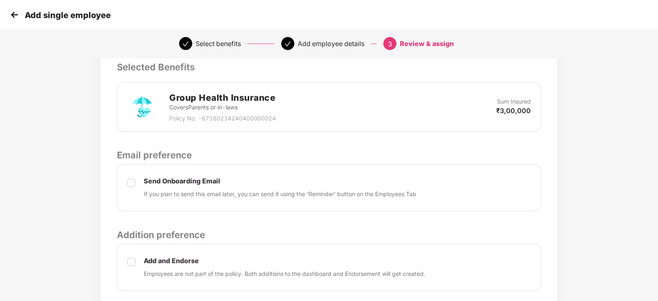
click at [178, 190] on p "If you plan to send this email later, you can send it using the ‘Reminder’ butt…" at bounding box center [280, 194] width 272 height 9
click at [126, 172] on div "Send Onboarding Email If you plan to send this email later, you can send it usi…" at bounding box center [329, 187] width 424 height 47
click at [10, 13] on img at bounding box center [14, 15] width 12 height 12
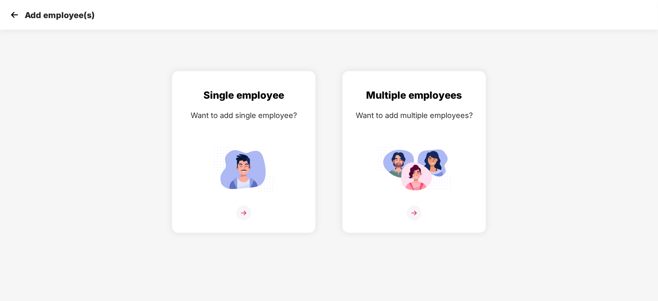
click at [10, 13] on img at bounding box center [14, 15] width 12 height 12
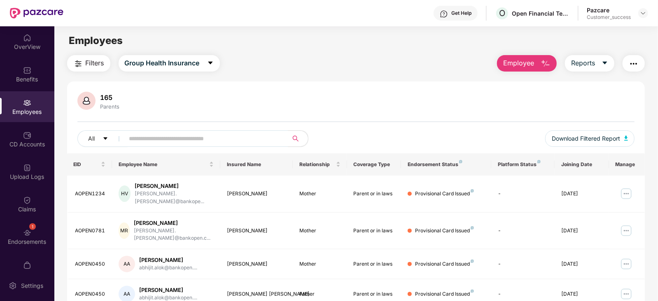
click at [540, 63] on button "Employee" at bounding box center [527, 63] width 60 height 16
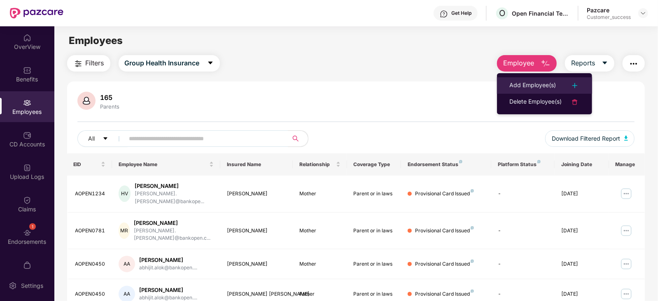
click at [521, 79] on li "Add Employee(s)" at bounding box center [544, 85] width 95 height 16
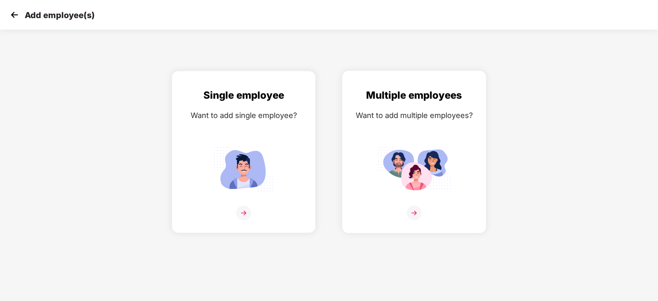
click at [397, 105] on div "Multiple employees Want to add multiple employees?" at bounding box center [414, 159] width 127 height 143
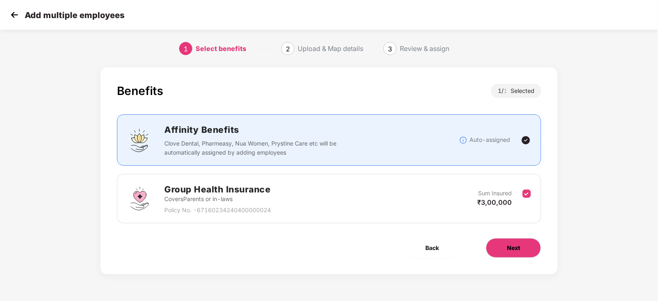
click at [525, 249] on button "Next" at bounding box center [513, 248] width 55 height 20
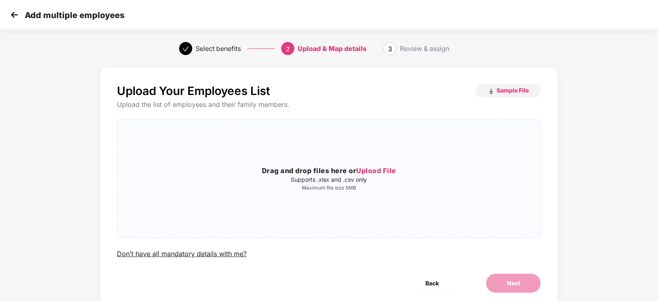
click at [507, 100] on div "Upload Your Employees List Sample File Upload the list of employees and their f…" at bounding box center [329, 171] width 424 height 175
click at [522, 85] on button "Sample File" at bounding box center [507, 90] width 65 height 13
click at [349, 172] on h3 "Drag and drop files here or Upload File" at bounding box center [328, 171] width 423 height 11
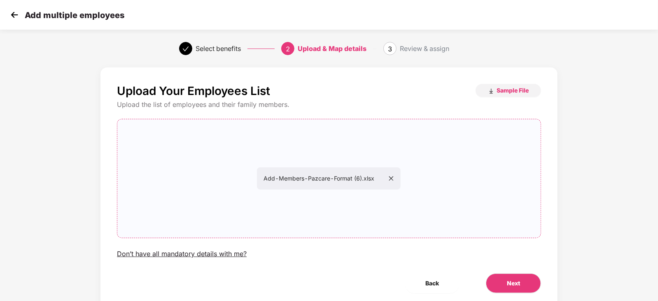
scroll to position [29, 0]
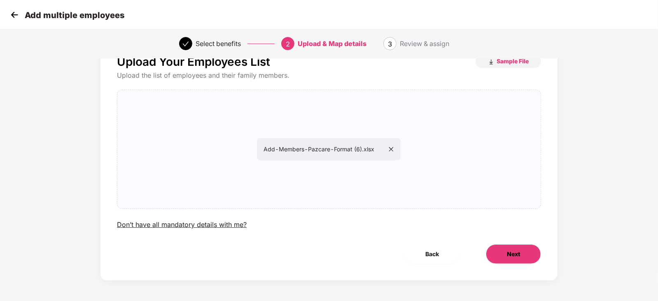
click at [507, 251] on span "Next" at bounding box center [513, 254] width 13 height 9
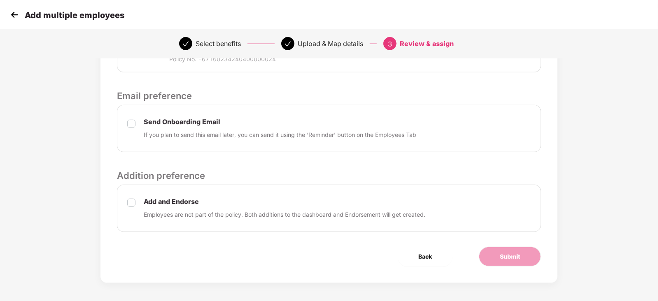
scroll to position [237, 0]
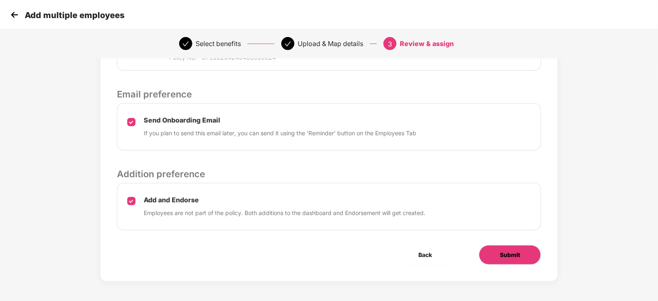
click at [495, 247] on button "Submit" at bounding box center [510, 255] width 62 height 20
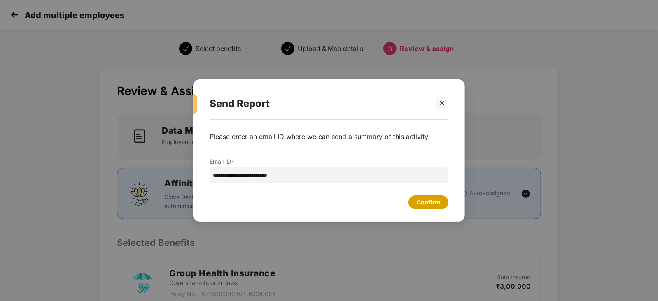
click at [428, 204] on div "Confirm" at bounding box center [428, 202] width 23 height 9
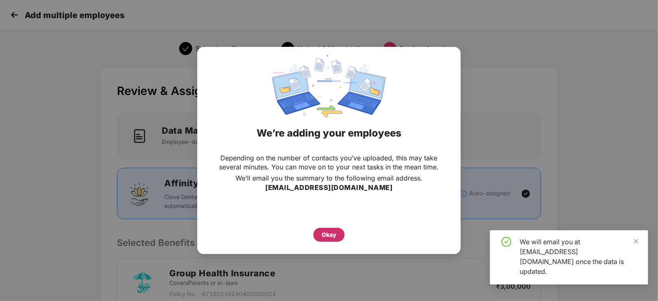
click at [337, 233] on div "Okay" at bounding box center [328, 235] width 31 height 14
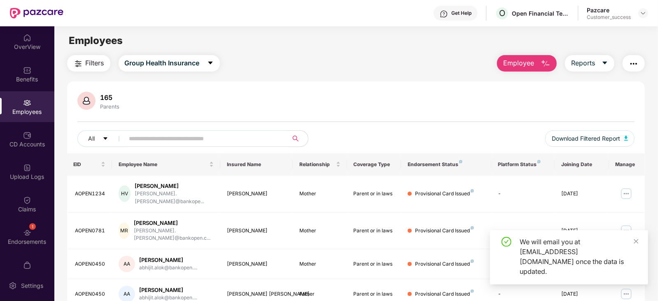
click at [35, 139] on div "CD Accounts" at bounding box center [27, 139] width 54 height 31
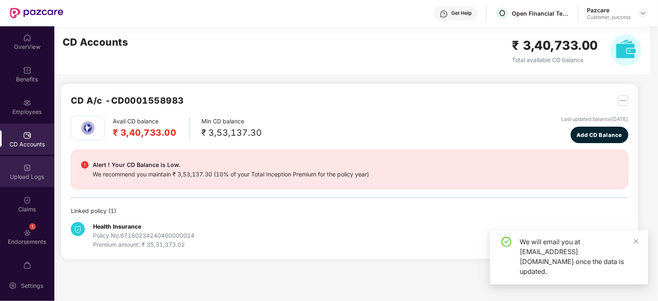
click at [23, 178] on div "Upload Logs" at bounding box center [27, 177] width 54 height 8
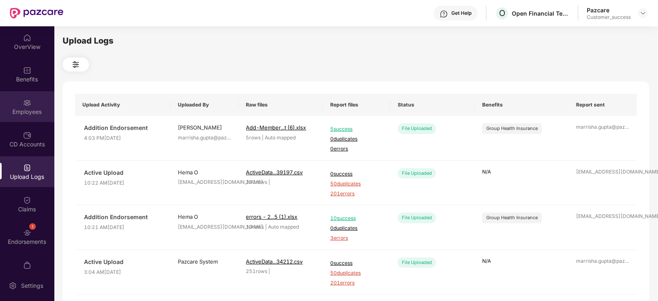
click at [27, 108] on div "Employees" at bounding box center [27, 112] width 54 height 8
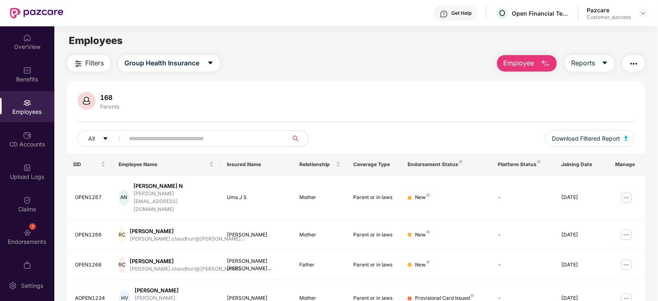
scroll to position [84, 0]
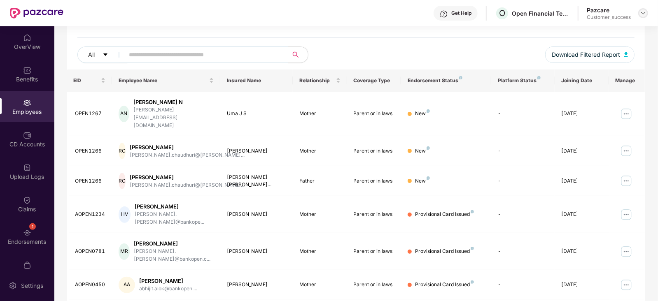
click at [640, 14] on img at bounding box center [643, 13] width 7 height 7
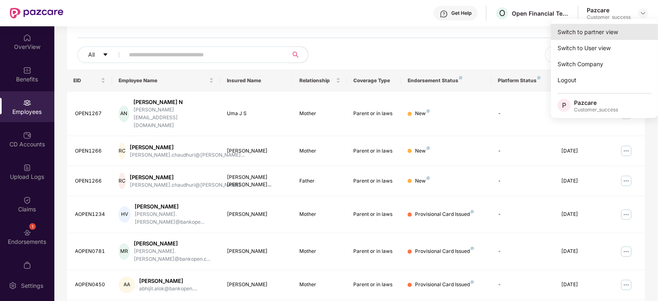
click at [612, 27] on div "Switch to partner view" at bounding box center [604, 32] width 107 height 16
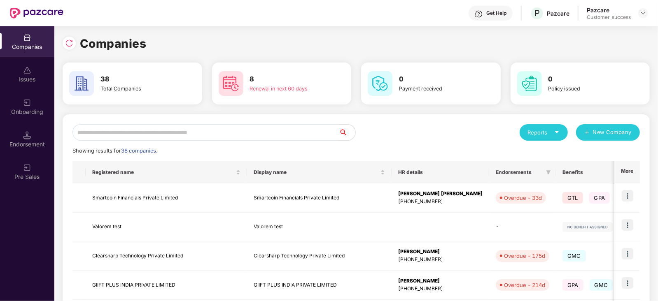
click at [274, 127] on input "text" at bounding box center [205, 132] width 266 height 16
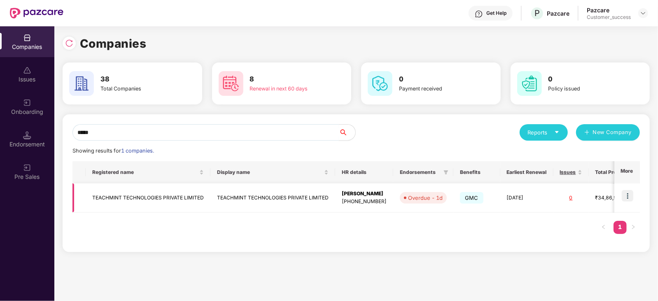
type input "*****"
click at [626, 190] on img at bounding box center [627, 196] width 12 height 12
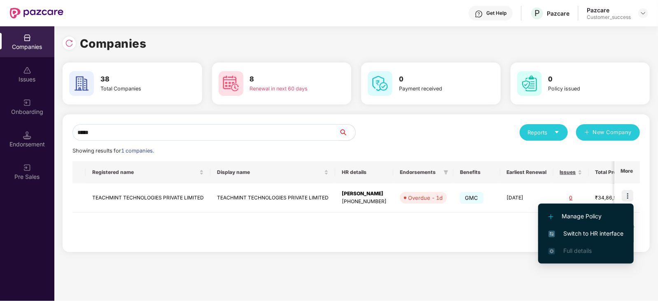
click at [599, 229] on span "Switch to HR interface" at bounding box center [585, 233] width 75 height 9
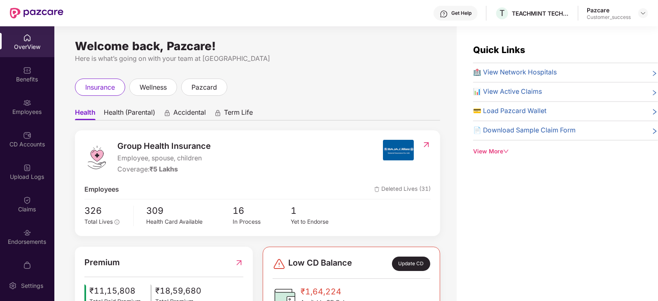
click at [23, 105] on img at bounding box center [27, 103] width 8 height 8
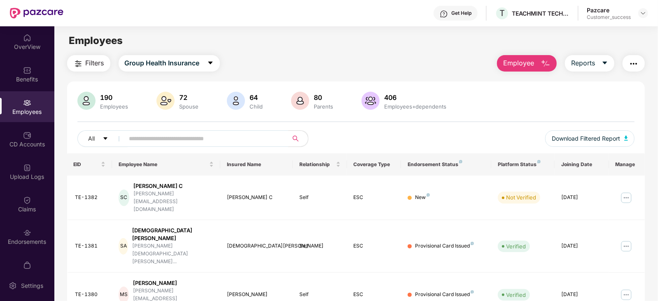
click at [205, 146] on span at bounding box center [203, 138] width 169 height 16
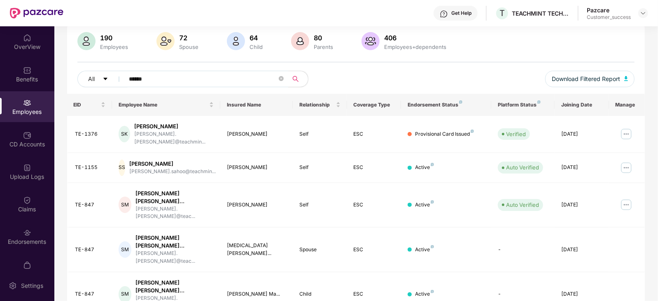
scroll to position [61, 0]
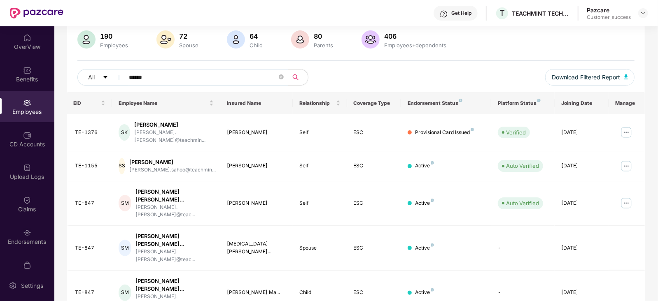
type input "******"
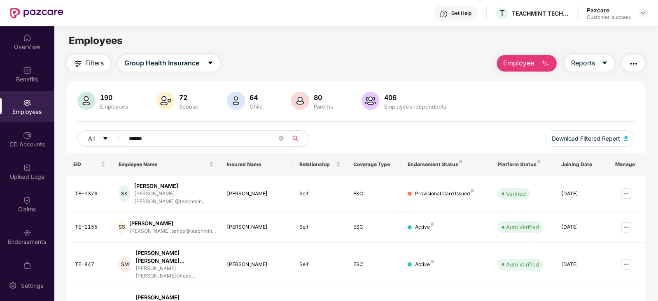
click at [544, 67] on img "button" at bounding box center [545, 64] width 10 height 10
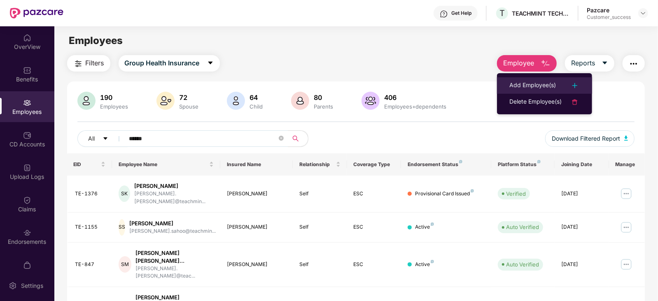
click at [542, 81] on div "Add Employee(s)" at bounding box center [532, 86] width 47 height 10
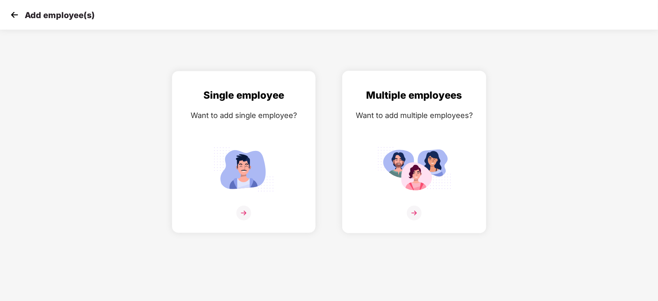
click at [412, 119] on div "Want to add multiple employees?" at bounding box center [414, 115] width 127 height 12
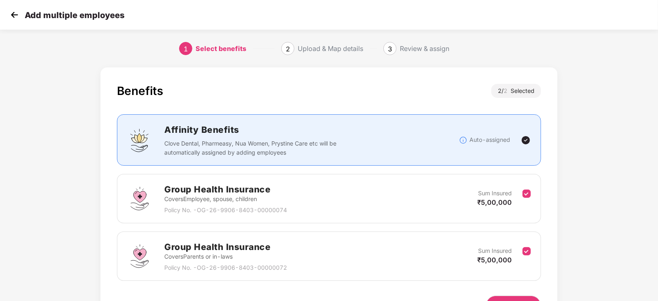
scroll to position [51, 0]
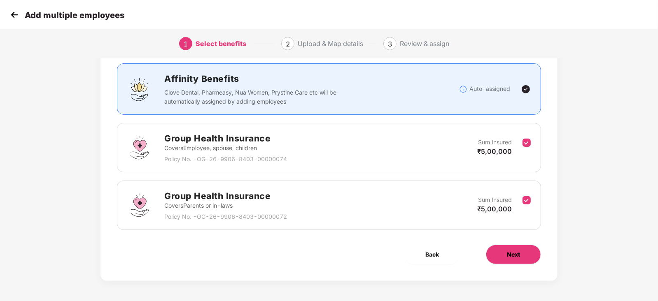
click at [505, 250] on button "Next" at bounding box center [513, 255] width 55 height 20
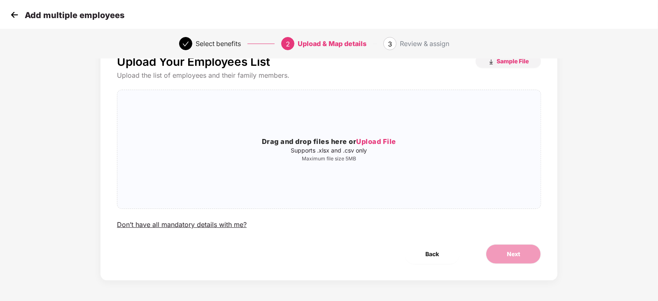
scroll to position [0, 0]
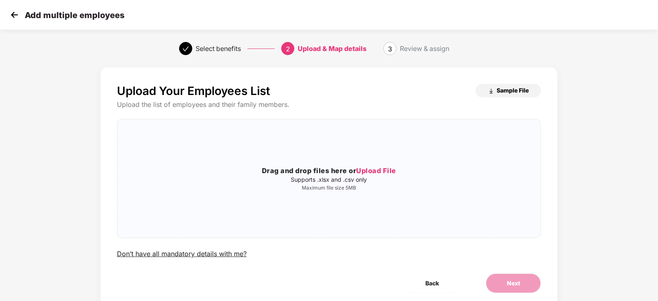
click at [506, 91] on span "Sample File" at bounding box center [512, 90] width 32 height 8
click at [19, 12] on img at bounding box center [14, 15] width 12 height 12
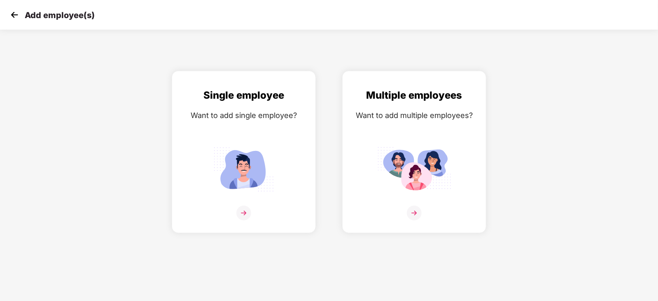
click at [19, 16] on img at bounding box center [14, 15] width 12 height 12
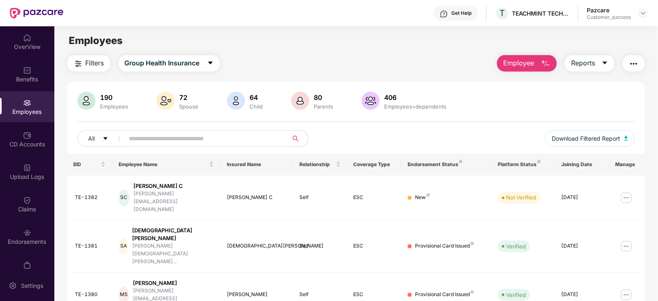
click at [261, 133] on input "text" at bounding box center [203, 139] width 148 height 12
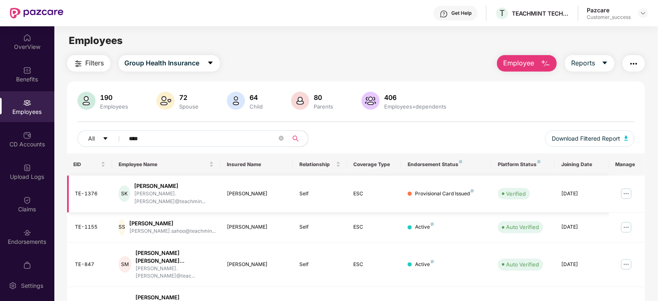
type input "****"
click at [615, 185] on td at bounding box center [627, 194] width 36 height 37
click at [627, 191] on img at bounding box center [625, 193] width 13 height 13
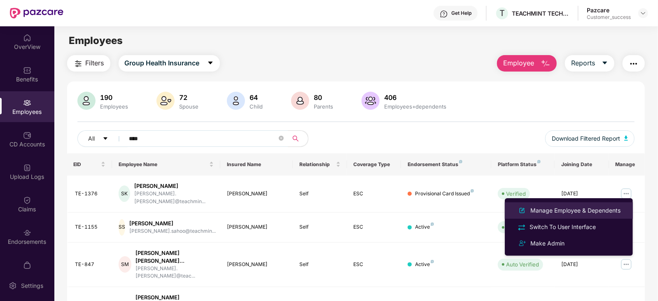
click at [593, 211] on div "Manage Employee & Dependents" at bounding box center [574, 210] width 93 height 9
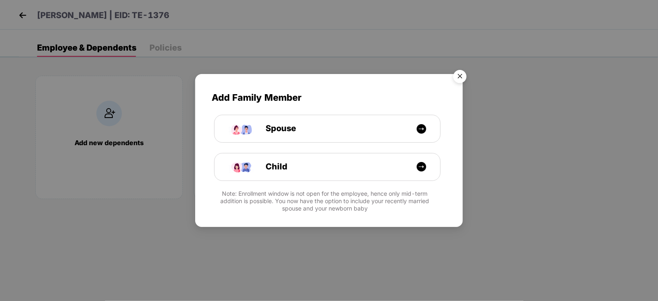
click at [461, 81] on img "Close" at bounding box center [459, 77] width 23 height 23
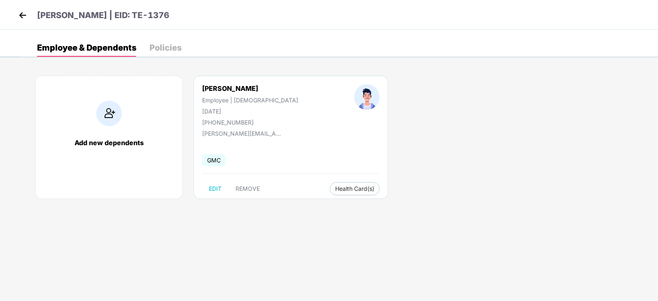
click at [18, 16] on img at bounding box center [22, 15] width 12 height 12
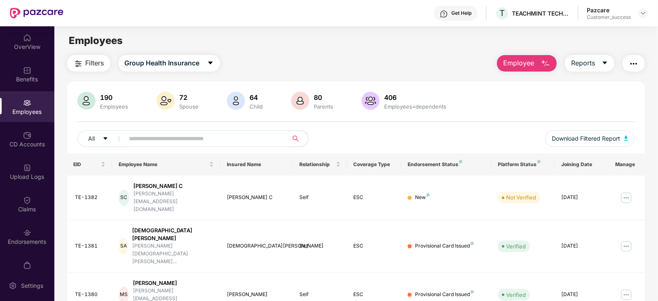
click at [134, 140] on input "text" at bounding box center [203, 139] width 148 height 12
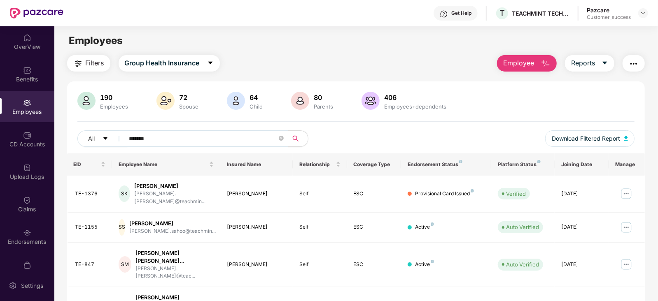
click at [174, 135] on input "*******" at bounding box center [203, 139] width 148 height 12
paste input "text"
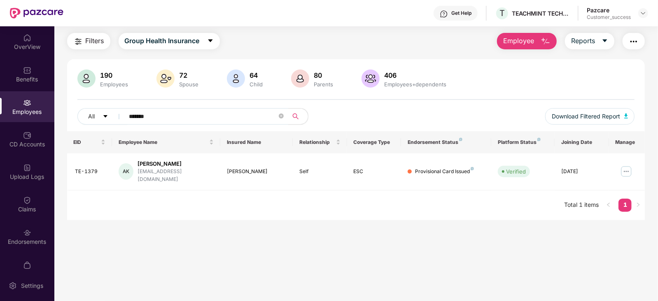
scroll to position [22, 0]
type input "*******"
click at [627, 167] on img at bounding box center [625, 171] width 13 height 13
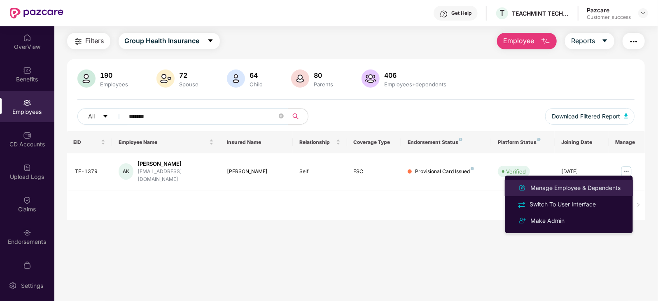
click at [577, 186] on div "Manage Employee & Dependents" at bounding box center [574, 188] width 93 height 9
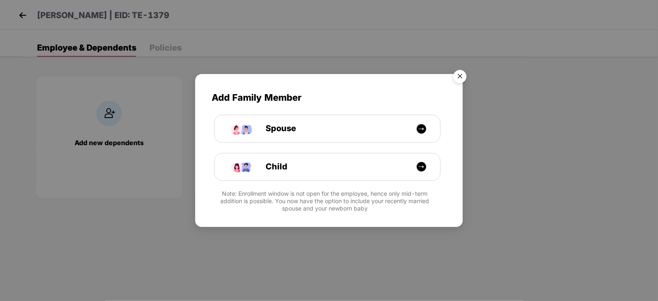
click at [455, 77] on img "Close" at bounding box center [459, 77] width 23 height 23
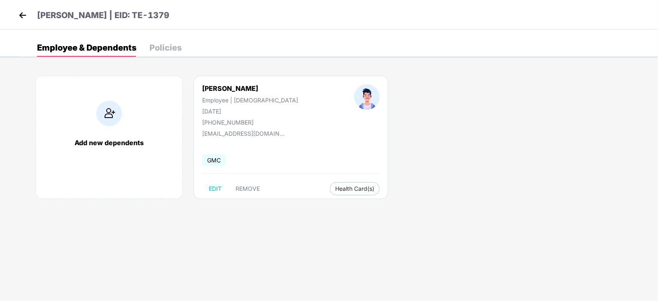
click at [63, 122] on div "Add new dependents" at bounding box center [108, 137] width 147 height 123
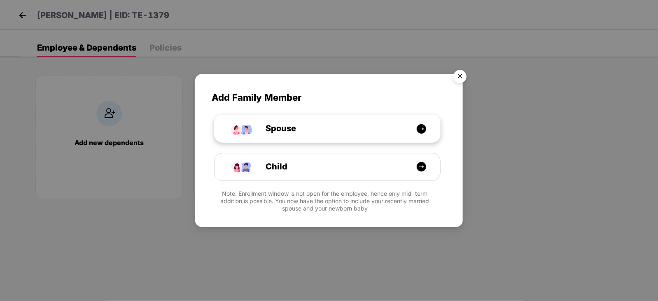
click at [295, 130] on span "Spouse" at bounding box center [271, 128] width 49 height 13
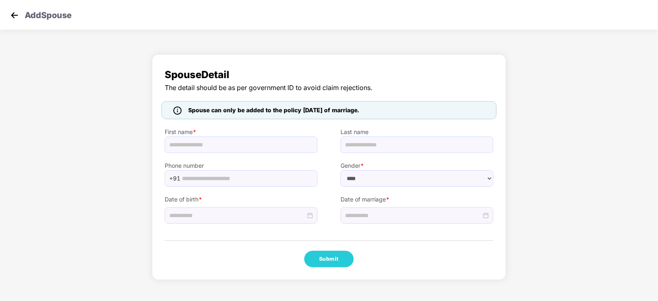
select select "******"
click at [230, 139] on input "text" at bounding box center [241, 145] width 153 height 16
type input "*****"
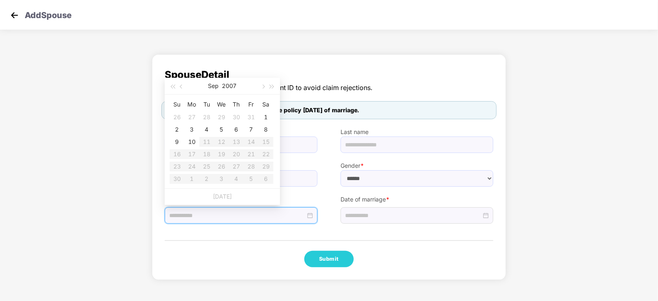
click at [265, 217] on input at bounding box center [237, 215] width 136 height 9
type input "**********"
click at [223, 86] on button "2007" at bounding box center [229, 86] width 14 height 16
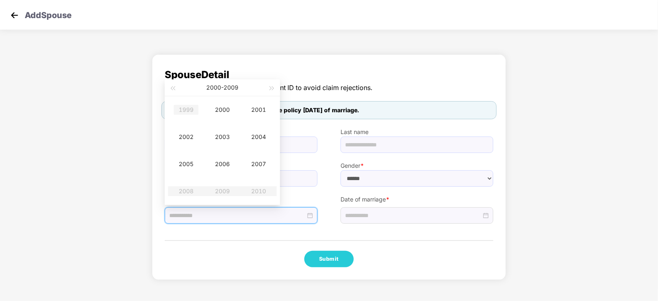
type input "**********"
click at [181, 105] on div "1999" at bounding box center [186, 110] width 25 height 10
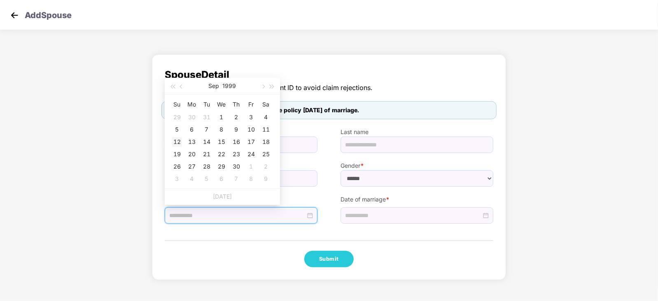
type input "**********"
click at [177, 143] on div "12" at bounding box center [177, 142] width 10 height 10
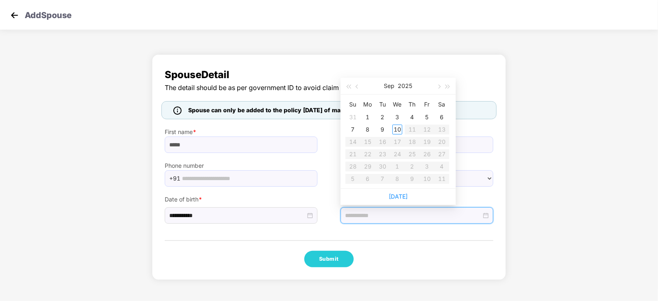
click at [405, 213] on input at bounding box center [413, 215] width 136 height 9
type input "**********"
click at [355, 88] on button "button" at bounding box center [357, 86] width 9 height 16
type input "**********"
click at [383, 141] on div "12" at bounding box center [382, 142] width 10 height 10
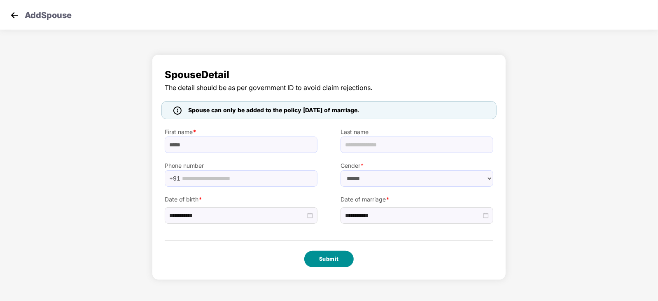
click at [337, 262] on button "Submit" at bounding box center [328, 259] width 49 height 16
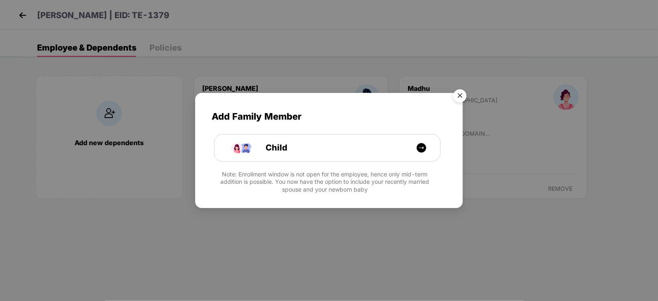
click at [460, 95] on img "Close" at bounding box center [459, 97] width 23 height 23
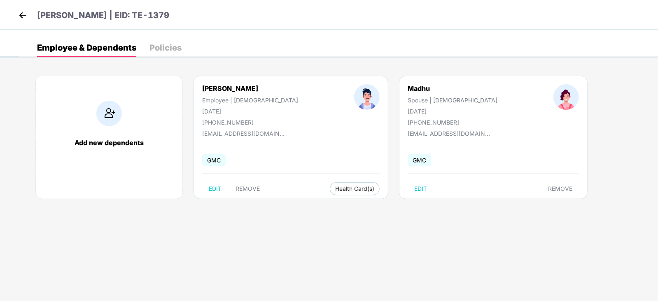
click at [22, 18] on img at bounding box center [22, 15] width 12 height 12
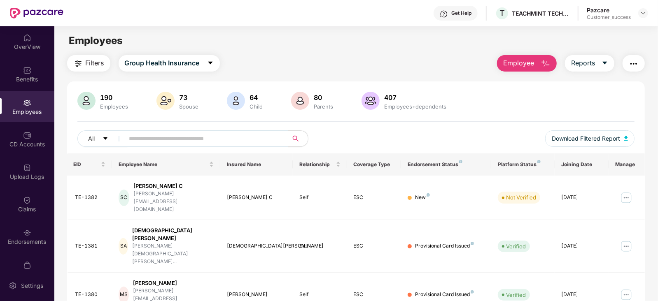
click at [206, 143] on input "text" at bounding box center [203, 139] width 148 height 12
paste input "*******"
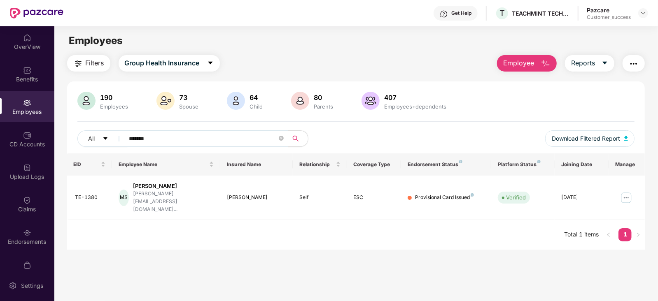
click at [167, 135] on input "*******" at bounding box center [203, 139] width 148 height 12
paste input "text"
type input "*******"
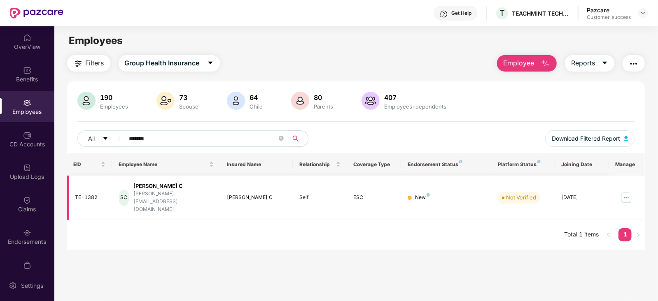
click at [624, 191] on img at bounding box center [625, 197] width 13 height 13
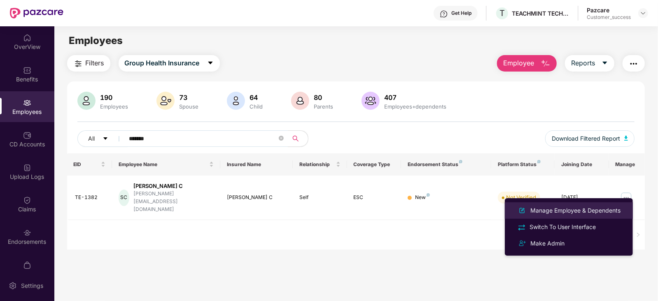
click at [580, 207] on div "Manage Employee & Dependents" at bounding box center [574, 210] width 93 height 9
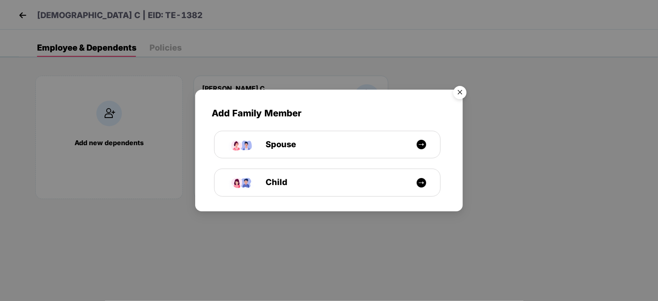
click at [463, 88] on img "Close" at bounding box center [459, 93] width 23 height 23
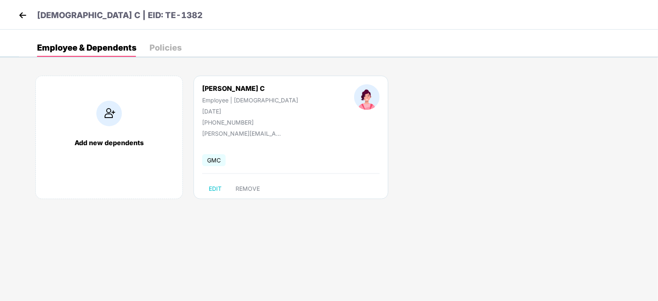
click at [27, 19] on img at bounding box center [22, 15] width 12 height 12
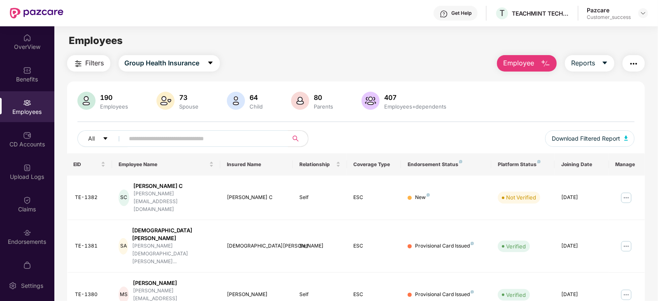
click at [531, 65] on span "Employee" at bounding box center [518, 63] width 31 height 10
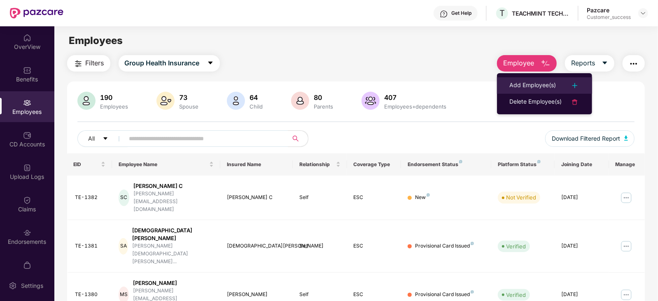
click at [549, 84] on div "Add Employee(s)" at bounding box center [532, 86] width 47 height 10
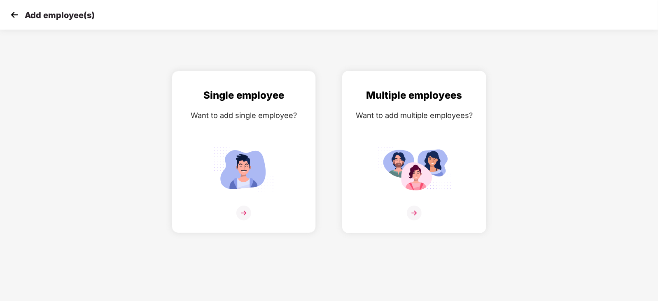
click at [431, 138] on div "Multiple employees Want to add multiple employees?" at bounding box center [414, 159] width 127 height 143
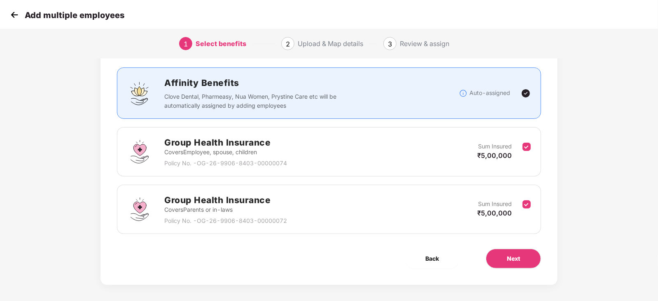
scroll to position [48, 0]
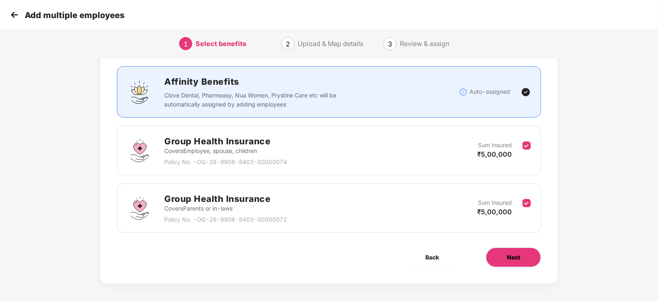
click at [514, 255] on span "Next" at bounding box center [513, 257] width 13 height 9
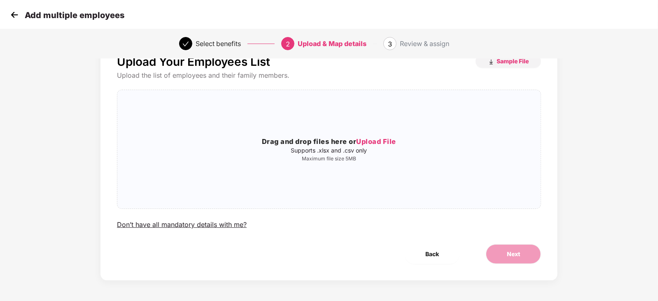
scroll to position [0, 0]
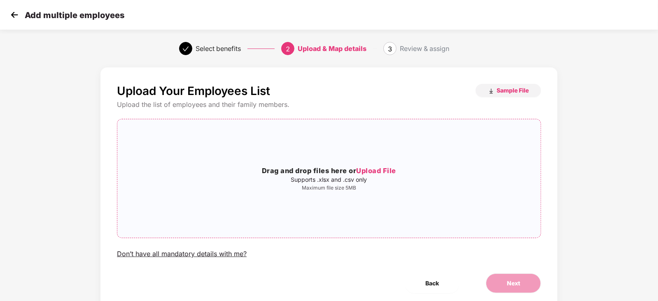
click at [424, 161] on div "Drag and drop files here or Upload File Supports .xlsx and .csv only Maximum fi…" at bounding box center [328, 178] width 423 height 105
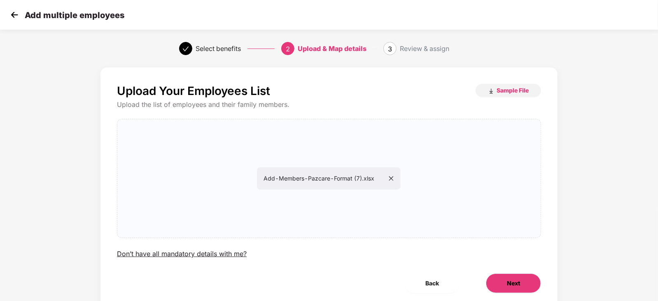
click at [511, 281] on span "Next" at bounding box center [513, 283] width 13 height 9
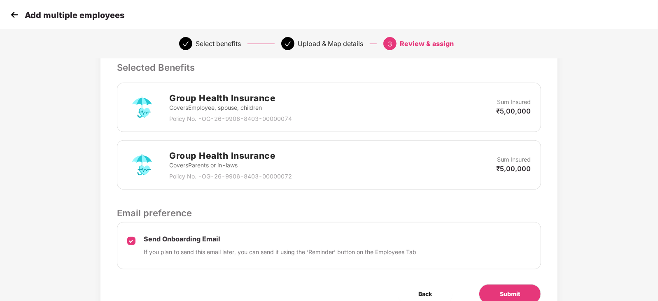
scroll to position [214, 0]
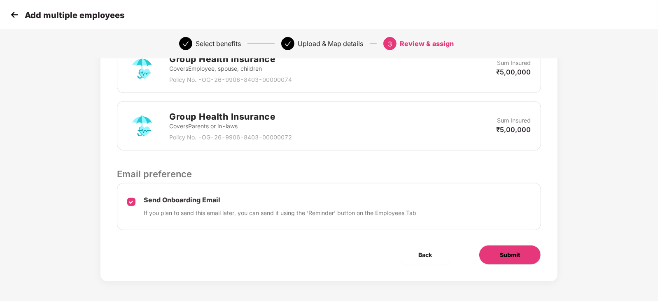
click at [506, 257] on span "Submit" at bounding box center [510, 255] width 20 height 9
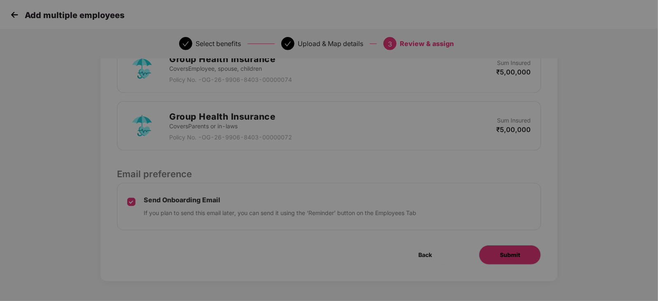
scroll to position [0, 0]
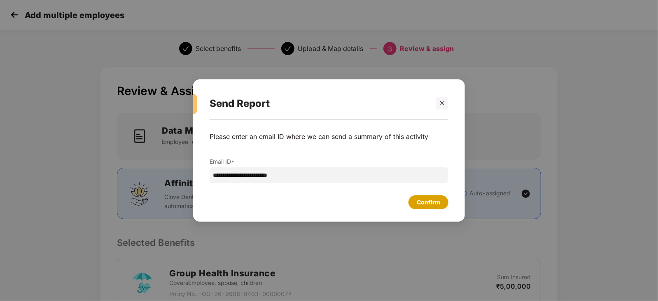
click at [435, 196] on div "Confirm" at bounding box center [428, 202] width 40 height 14
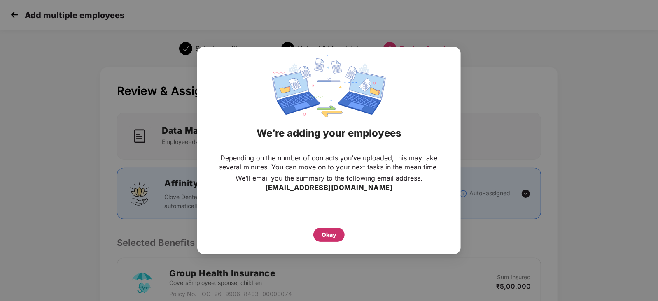
click at [332, 230] on div "Okay" at bounding box center [328, 234] width 15 height 9
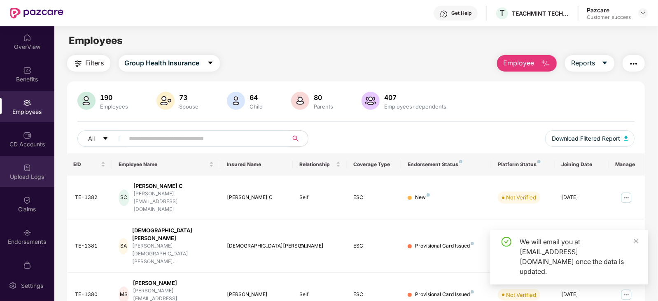
click at [28, 182] on div "Upload Logs" at bounding box center [27, 171] width 54 height 31
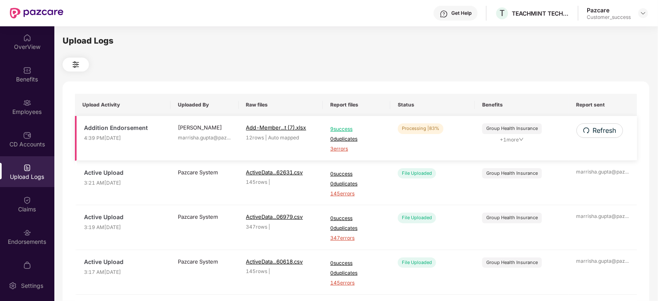
click at [344, 146] on span "3 errors" at bounding box center [356, 149] width 53 height 8
click at [309, 79] on div "Upload Logs Upload Activity Uploaded By Raw files Report files Status Benefits …" at bounding box center [356, 163] width 586 height 256
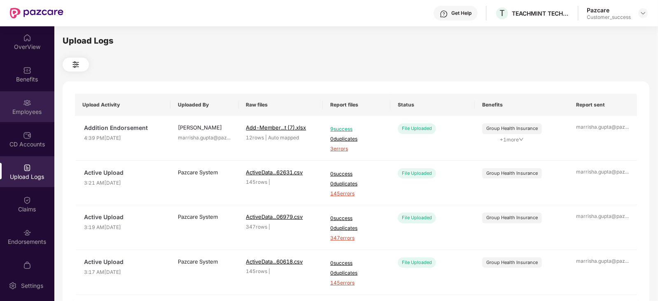
click at [35, 113] on div "Employees" at bounding box center [27, 112] width 54 height 8
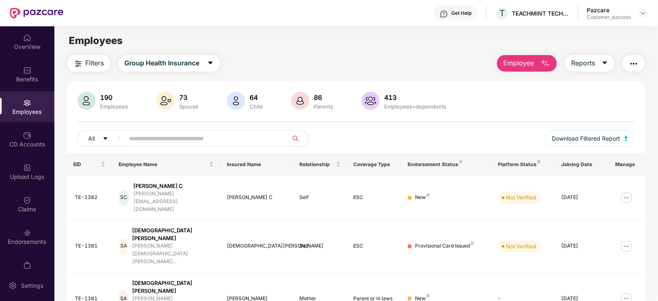
click at [172, 143] on input "text" at bounding box center [203, 139] width 148 height 12
paste input "********"
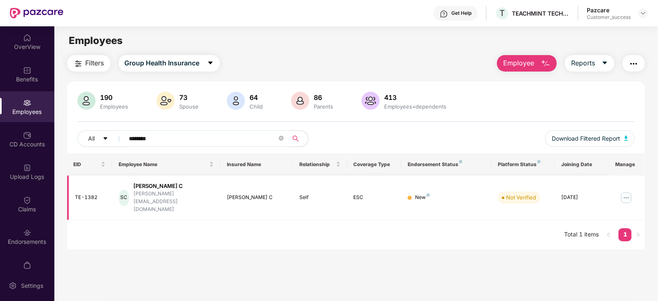
type input "********"
click at [630, 191] on img at bounding box center [625, 197] width 13 height 13
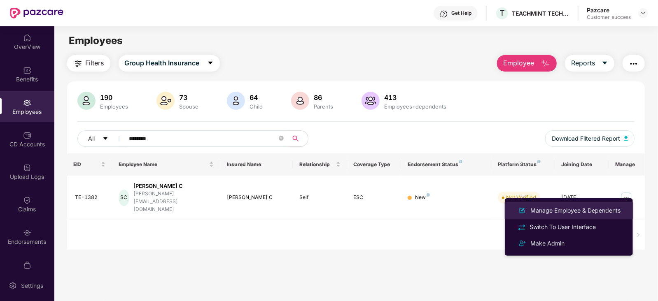
click at [589, 206] on div "Manage Employee & Dependents" at bounding box center [568, 211] width 107 height 10
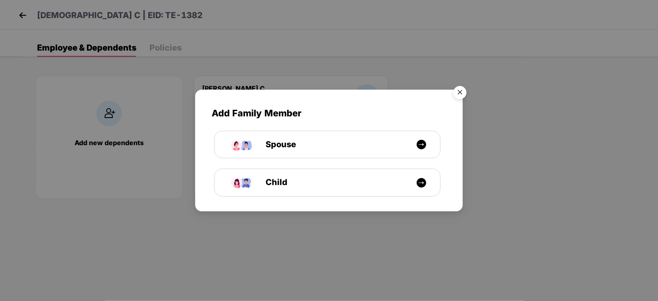
click at [459, 93] on img "Close" at bounding box center [459, 93] width 23 height 23
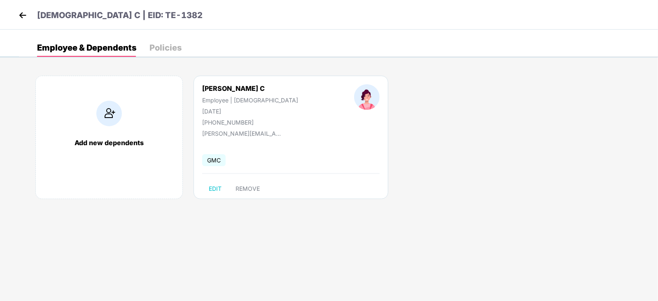
click at [23, 13] on img at bounding box center [22, 15] width 12 height 12
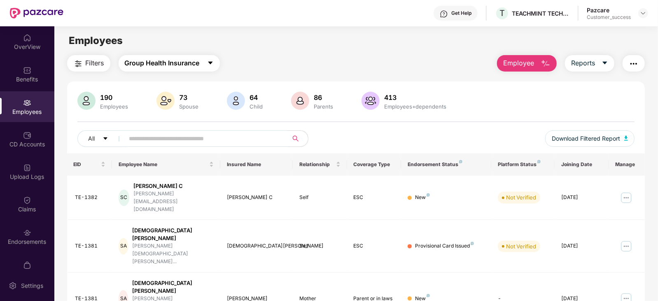
click at [200, 60] on span "Group Health Insurance" at bounding box center [162, 63] width 75 height 10
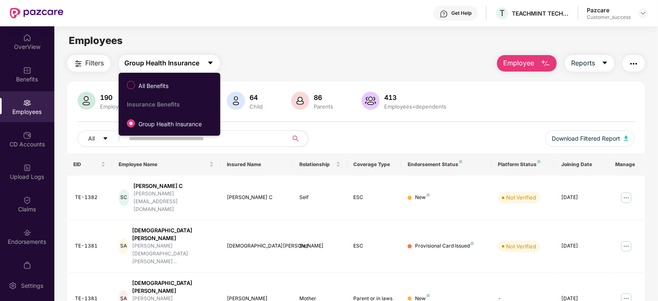
click at [200, 60] on span "Group Health Insurance" at bounding box center [162, 63] width 75 height 10
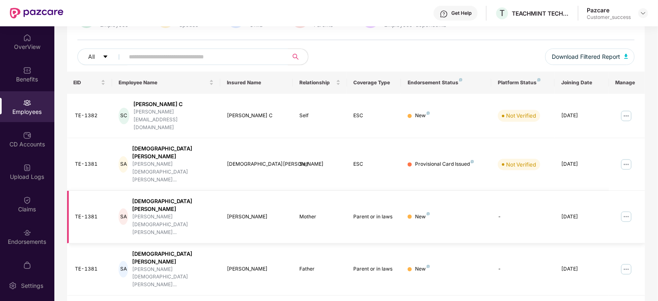
scroll to position [159, 0]
